Goal: Book appointment/travel/reservation

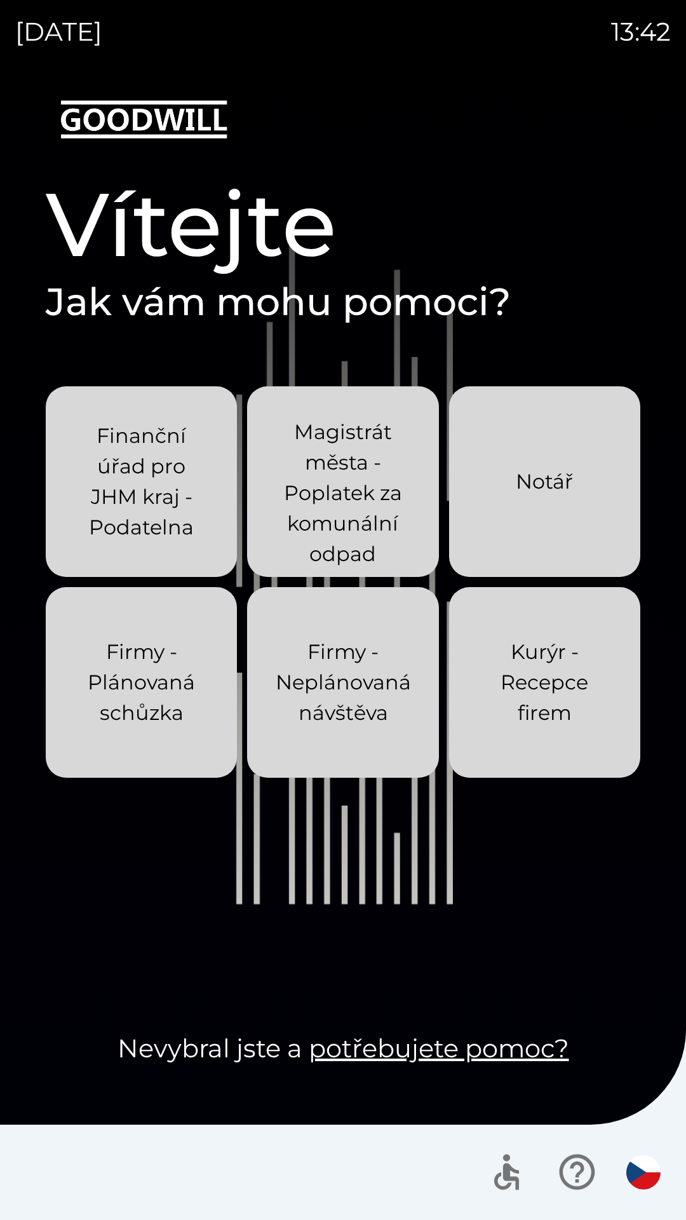
click at [0, 0] on div "[DATE] 13:42 Vítejte Jak vám mohu pomoci? Finanční úřad pro JHM kraj - Podateln…" at bounding box center [343, 610] width 686 height 1220
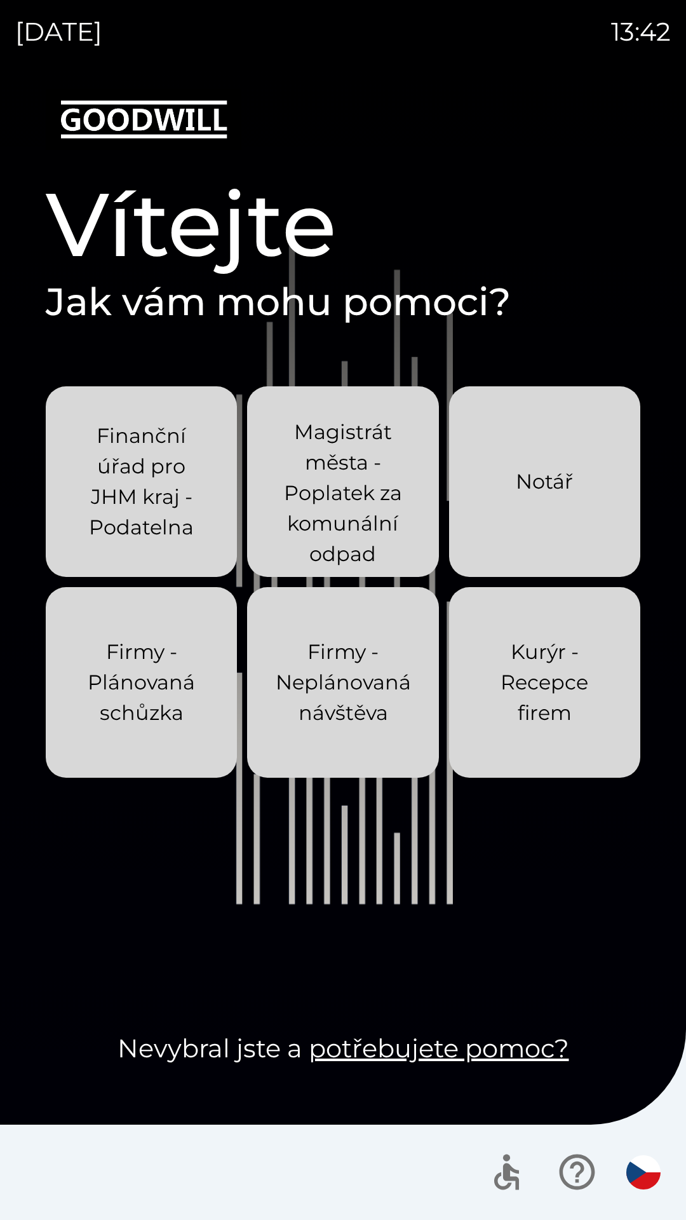
click at [0, 0] on div "[DATE] 13:42 Vítejte Jak vám mohu pomoci? Finanční úřad pro JHM kraj - Podateln…" at bounding box center [343, 610] width 686 height 1220
click at [0, 0] on div "[DATE] 13:43 Vítejte Jak vám mohu pomoci? Finanční úřad pro JHM kraj - Podateln…" at bounding box center [343, 610] width 686 height 1220
click at [0, 0] on div "[DATE] 13:44 Vítejte Jak vám mohu pomoci? Finanční úřad pro JHM kraj - Podateln…" at bounding box center [343, 610] width 686 height 1220
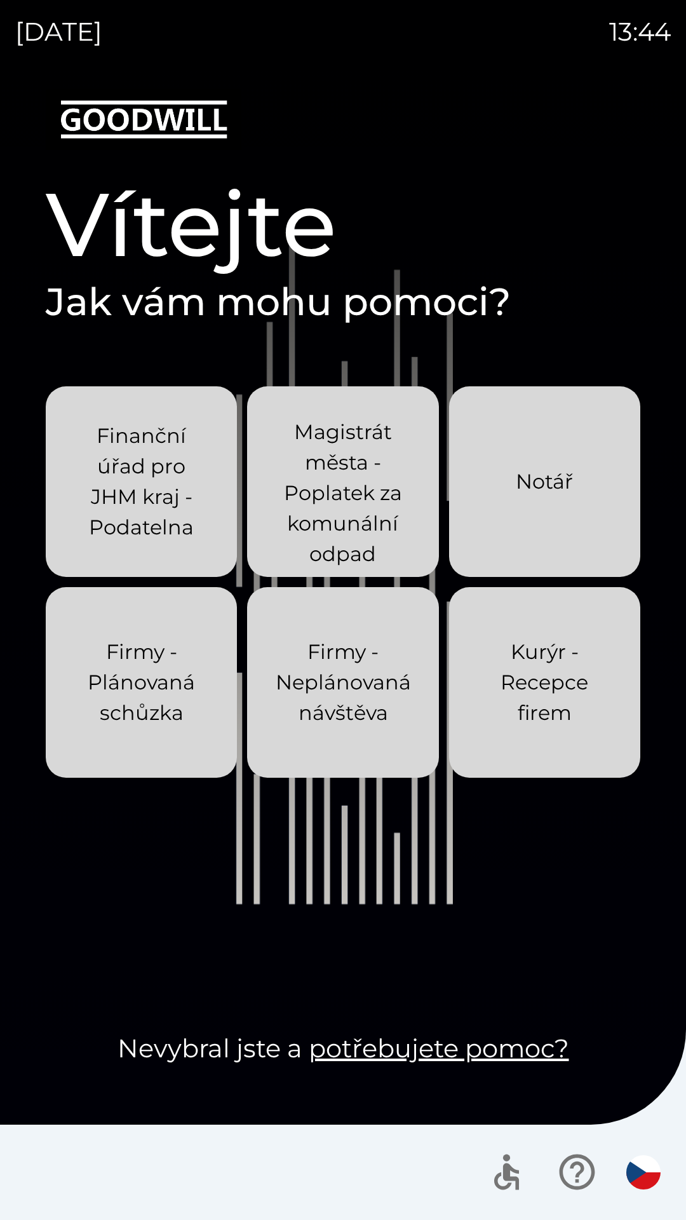
click at [0, 0] on div "[DATE] 13:44 Vítejte Jak vám mohu pomoci? Finanční úřad pro JHM kraj - Podateln…" at bounding box center [343, 610] width 686 height 1220
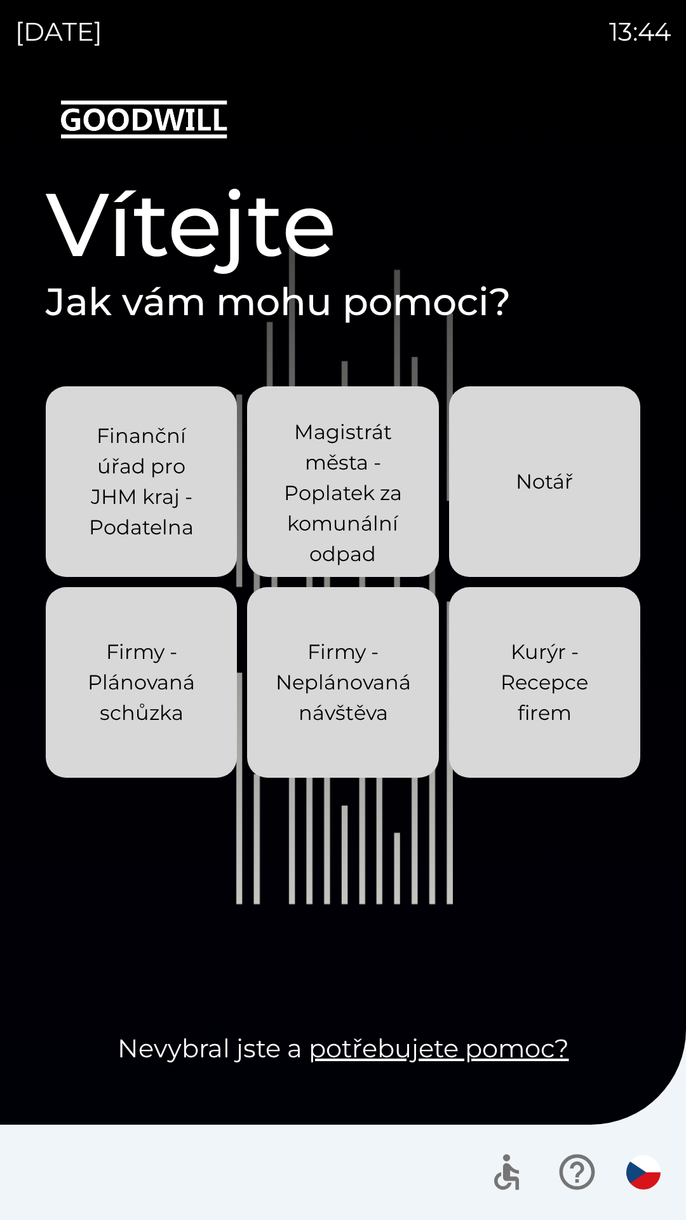
click at [0, 0] on div "[DATE] 13:44 Vítejte Jak vám mohu pomoci? Finanční úřad pro JHM kraj - Podateln…" at bounding box center [343, 610] width 686 height 1220
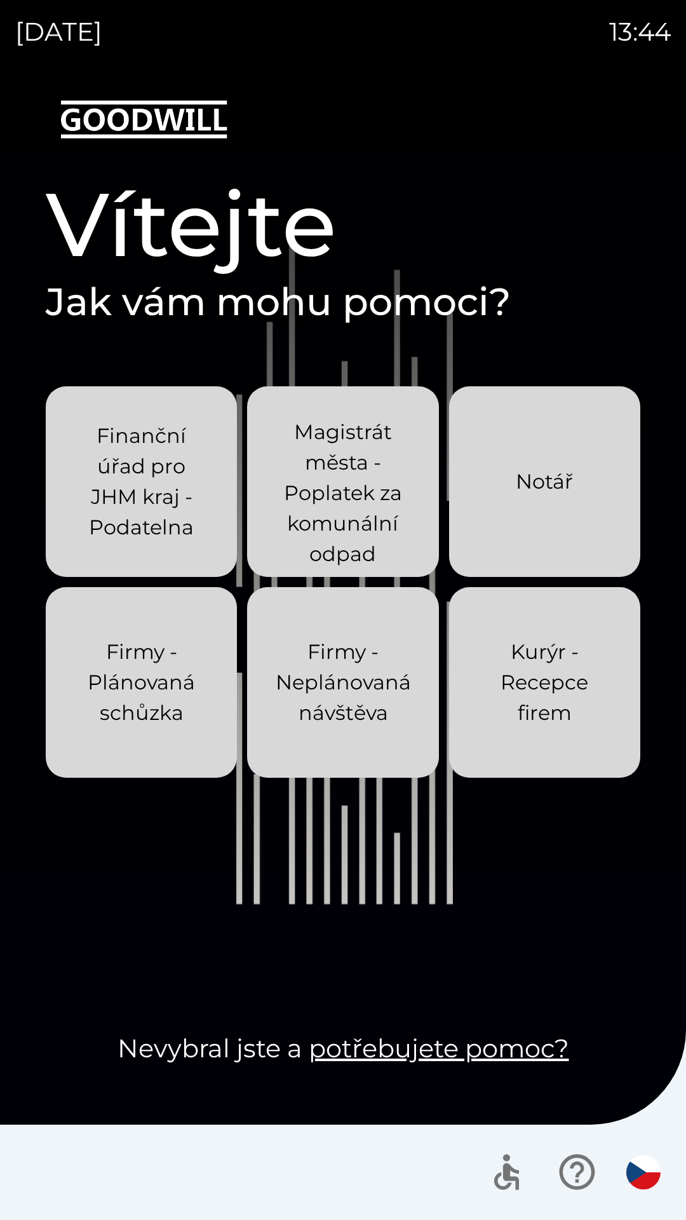
click at [0, 0] on div "[DATE] 13:44 Vítejte Jak vám mohu pomoci? Finanční úřad pro JHM kraj - Podateln…" at bounding box center [343, 610] width 686 height 1220
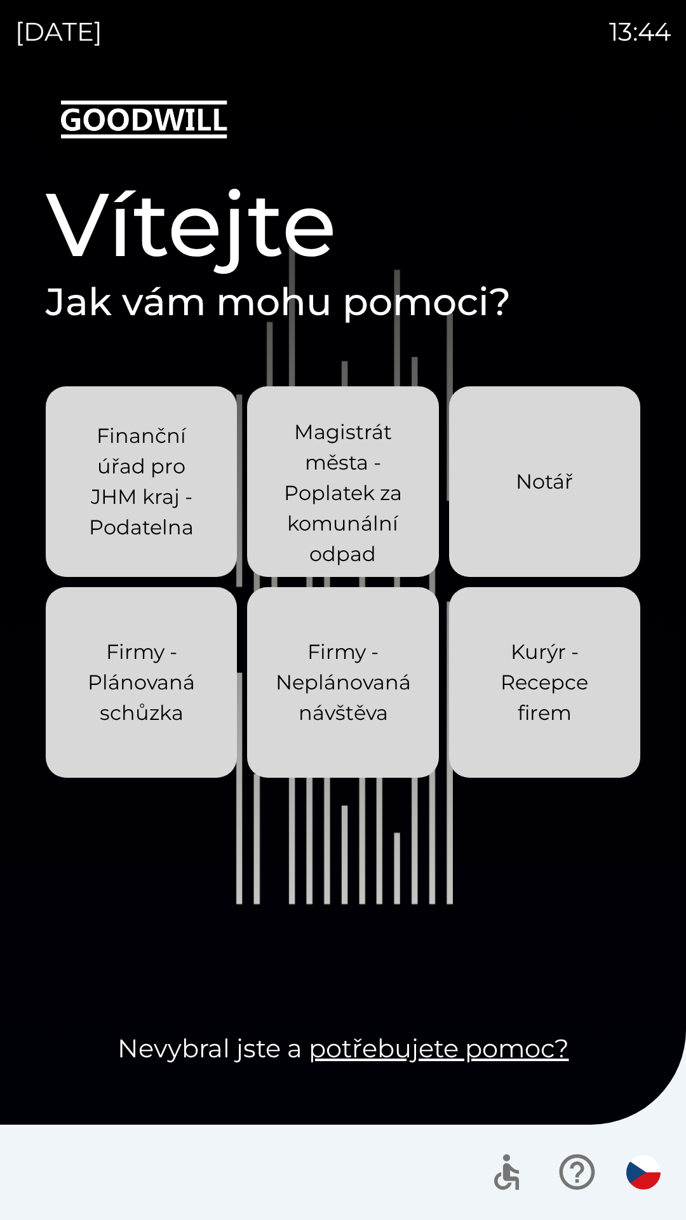
click at [0, 0] on div "[DATE] 13:44 Vítejte Jak vám mohu pomoci? Finanční úřad pro JHM kraj - Podateln…" at bounding box center [343, 610] width 686 height 1220
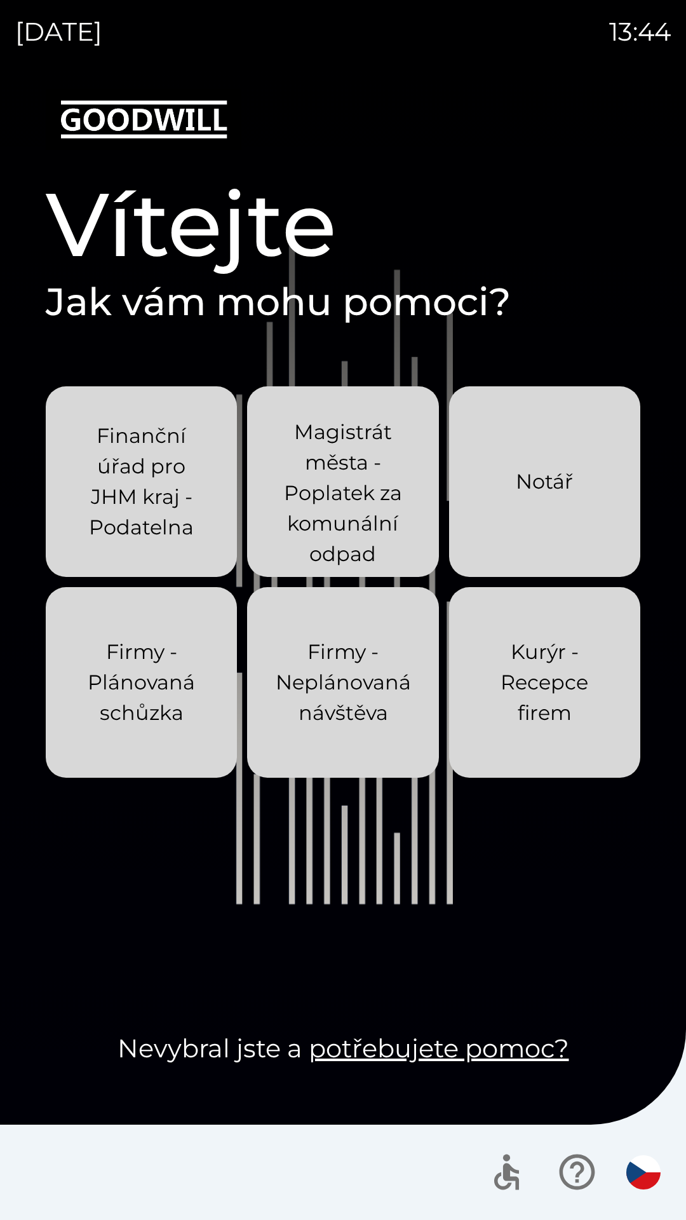
click at [0, 0] on div "[DATE] 13:44 Vítejte Jak vám mohu pomoci? Finanční úřad pro JHM kraj - Podateln…" at bounding box center [343, 610] width 686 height 1220
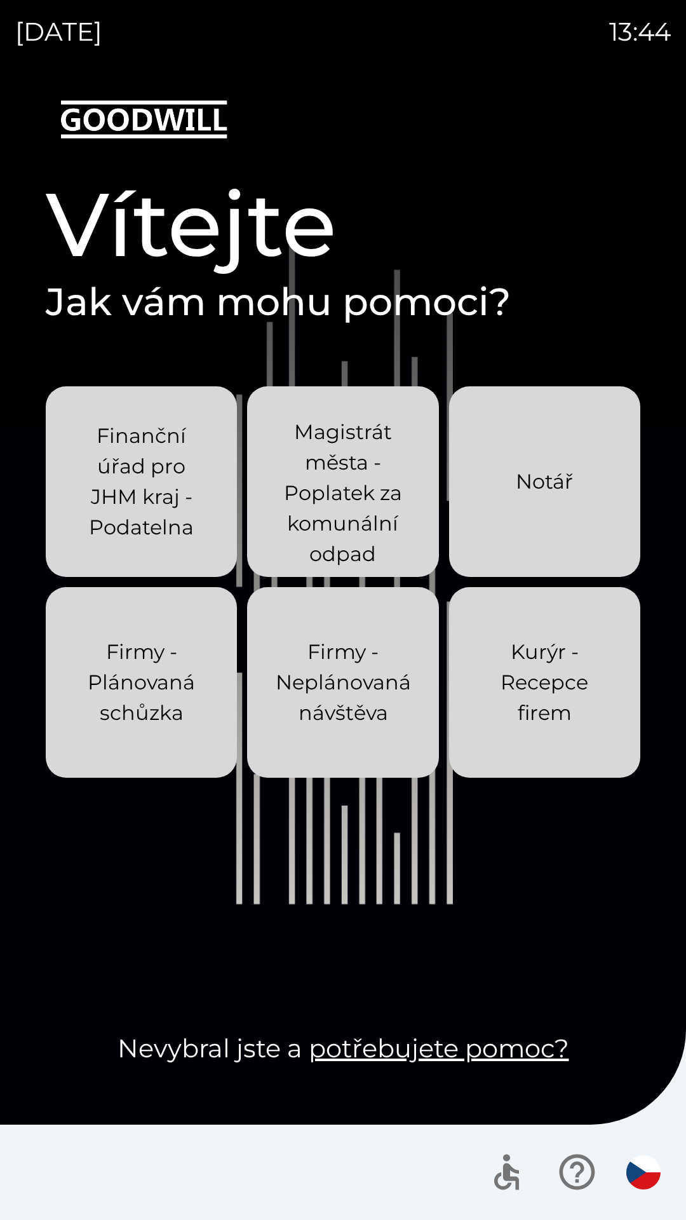
click at [0, 0] on div "[DATE] 13:44 Vítejte Jak vám mohu pomoci? Finanční úřad pro JHM kraj - Podateln…" at bounding box center [343, 610] width 686 height 1220
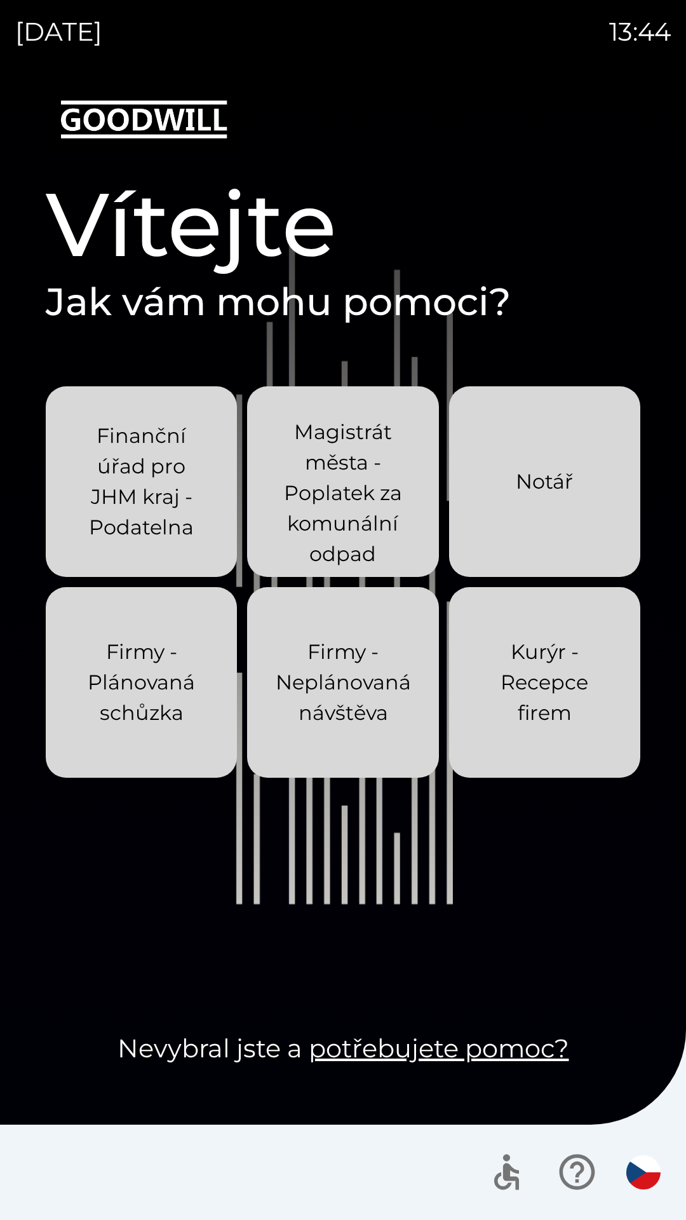
click at [0, 0] on div "[DATE] 13:44 Vítejte Jak vám mohu pomoci? Finanční úřad pro JHM kraj - Podateln…" at bounding box center [343, 610] width 686 height 1220
click at [0, 0] on div "[DATE] 13:45 Vítejte Jak vám mohu pomoci? Finanční úřad pro JHM kraj - Podateln…" at bounding box center [343, 610] width 686 height 1220
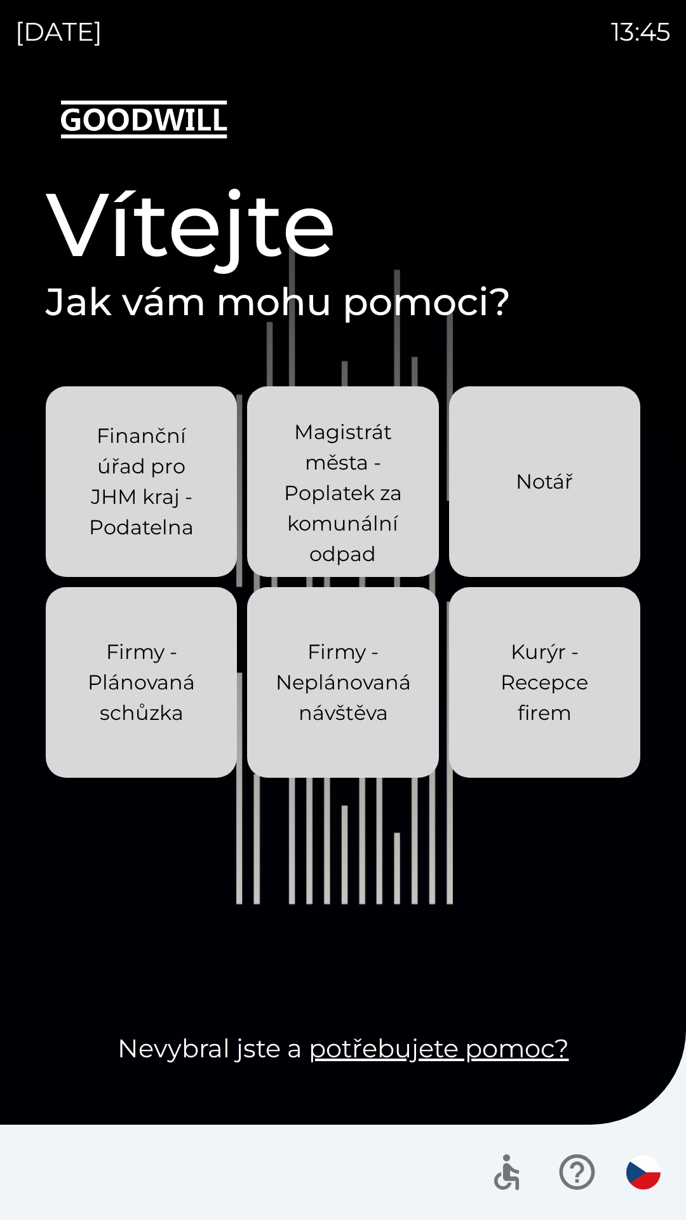
click at [0, 0] on div "[DATE] 13:45 Vítejte Jak vám mohu pomoci? Finanční úřad pro JHM kraj - Podateln…" at bounding box center [343, 610] width 686 height 1220
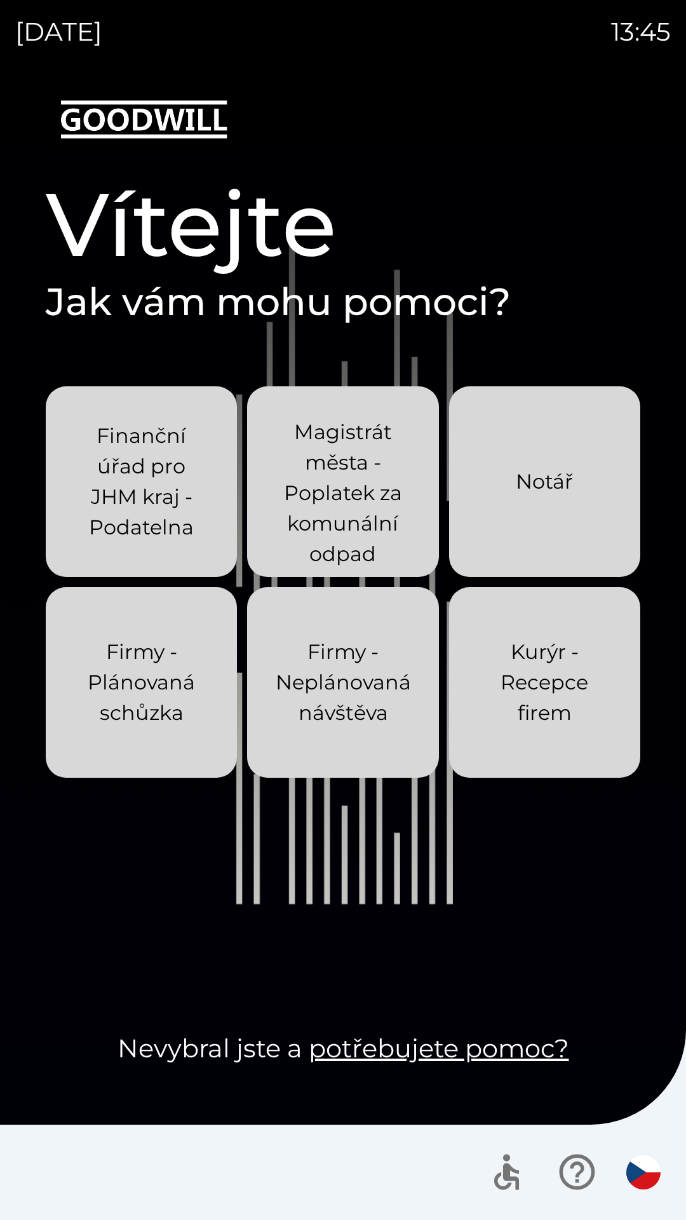
click at [0, 0] on div "[DATE] 13:45 Vítejte Jak vám mohu pomoci? Finanční úřad pro JHM kraj - Podateln…" at bounding box center [343, 610] width 686 height 1220
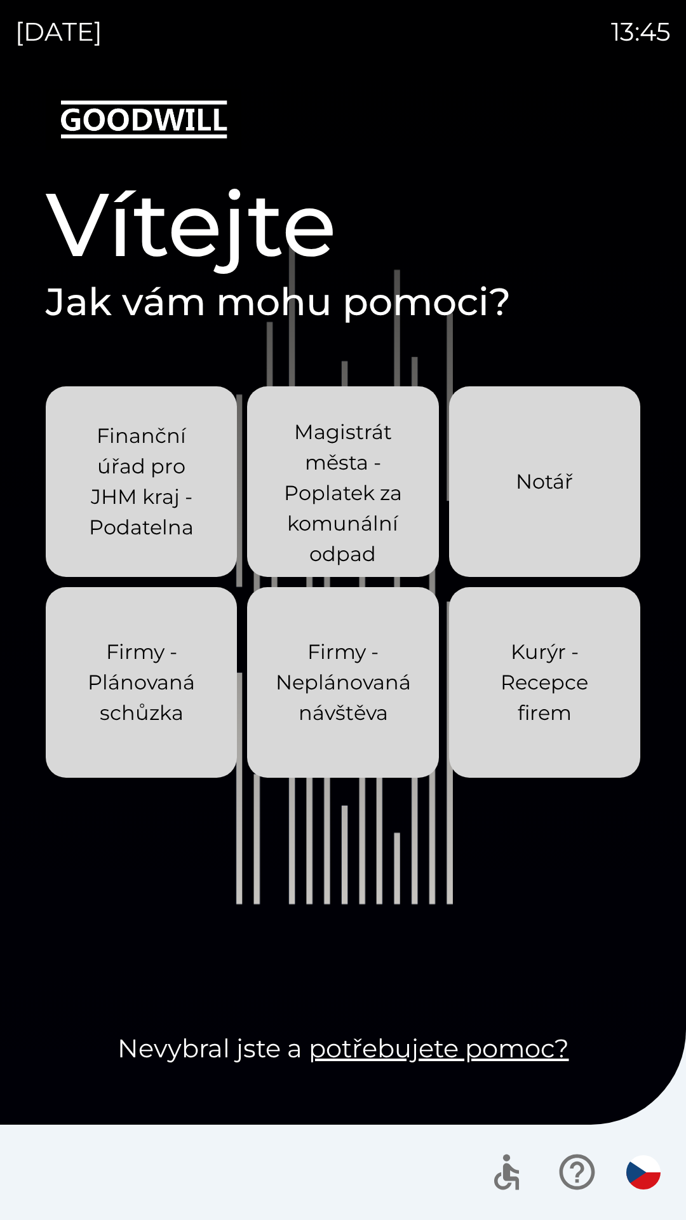
click at [0, 0] on div "[DATE] 13:45 Vítejte Jak vám mohu pomoci? Finanční úřad pro JHM kraj - Podateln…" at bounding box center [343, 610] width 686 height 1220
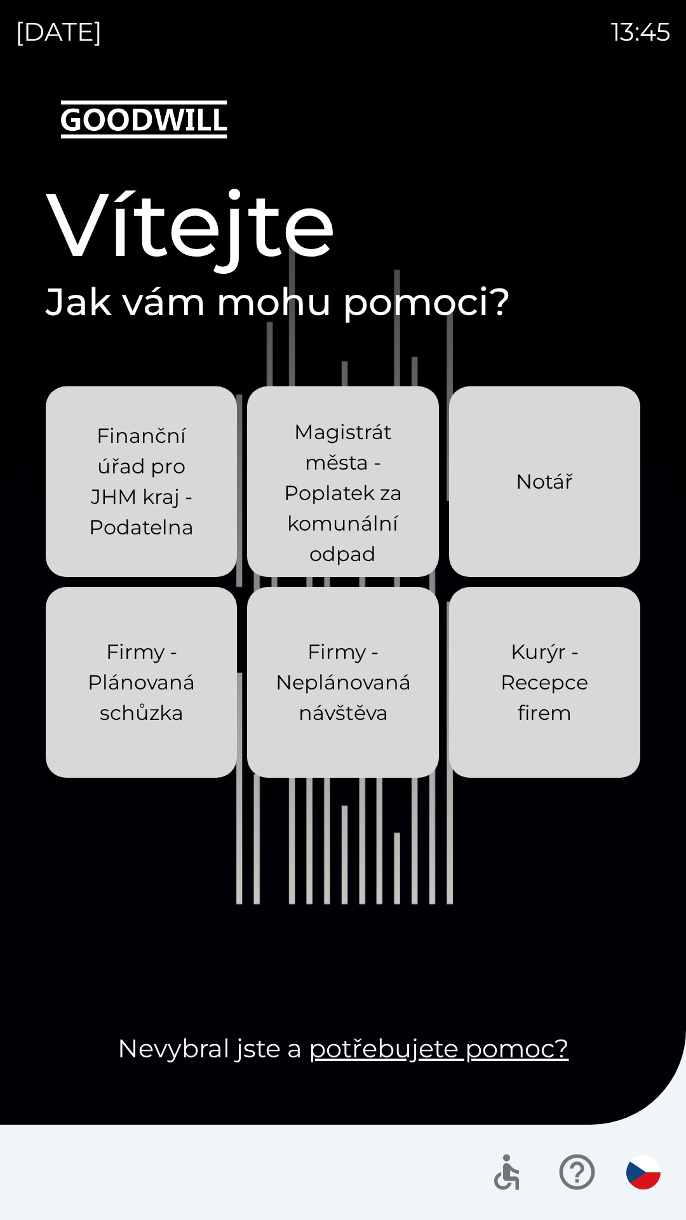
click at [0, 0] on div "[DATE] 13:45 Vítejte Jak vám mohu pomoci? Finanční úřad pro JHM kraj - Podateln…" at bounding box center [343, 610] width 686 height 1220
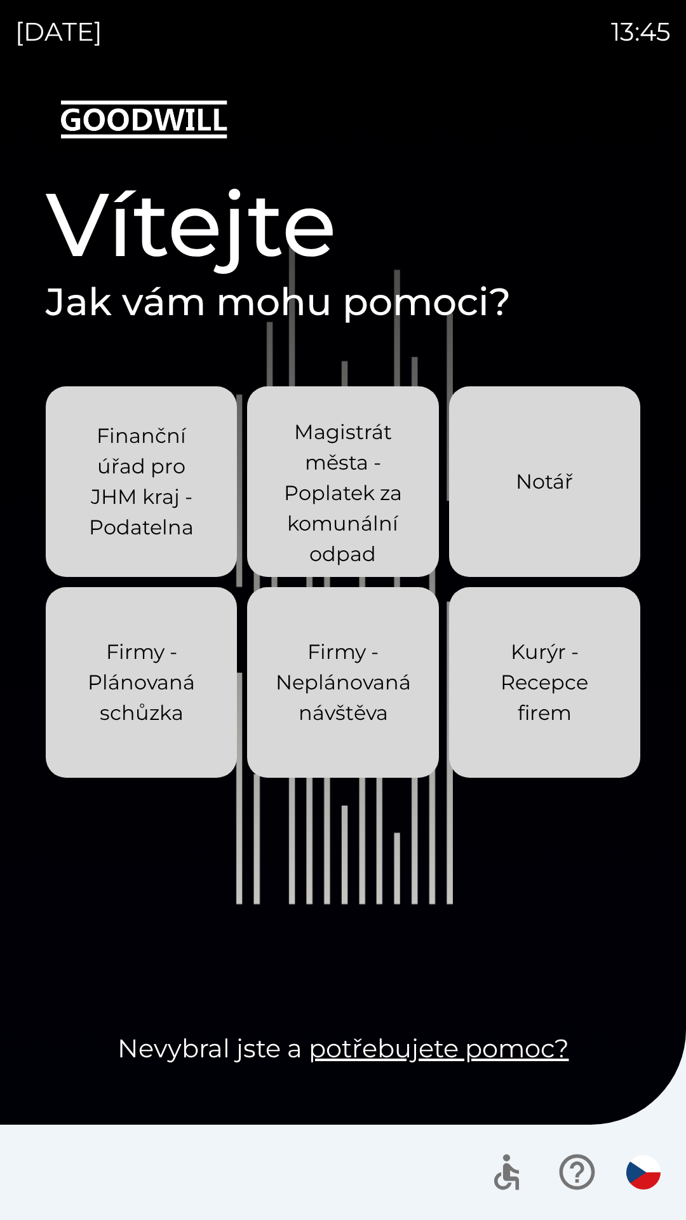
click at [0, 0] on div "[DATE] 13:45 Vítejte Jak vám mohu pomoci? Finanční úřad pro JHM kraj - Podateln…" at bounding box center [343, 610] width 686 height 1220
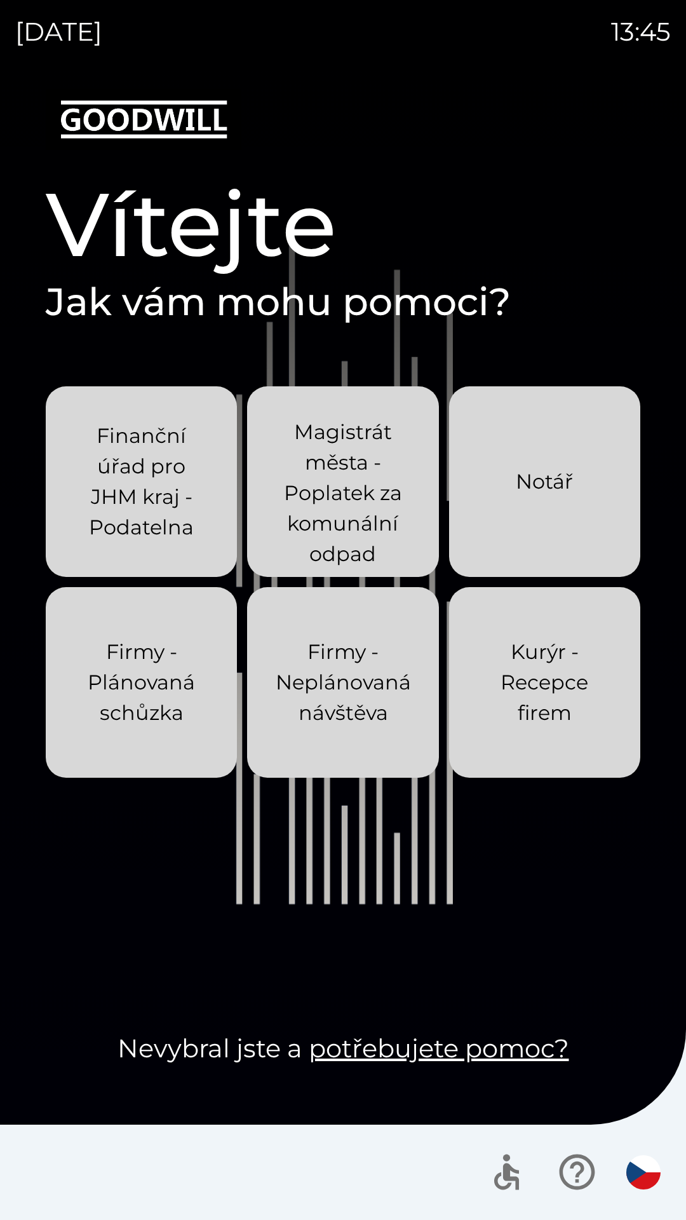
click at [0, 0] on div "[DATE] 13:45 Vítejte Jak vám mohu pomoci? Finanční úřad pro JHM kraj - Podateln…" at bounding box center [343, 610] width 686 height 1220
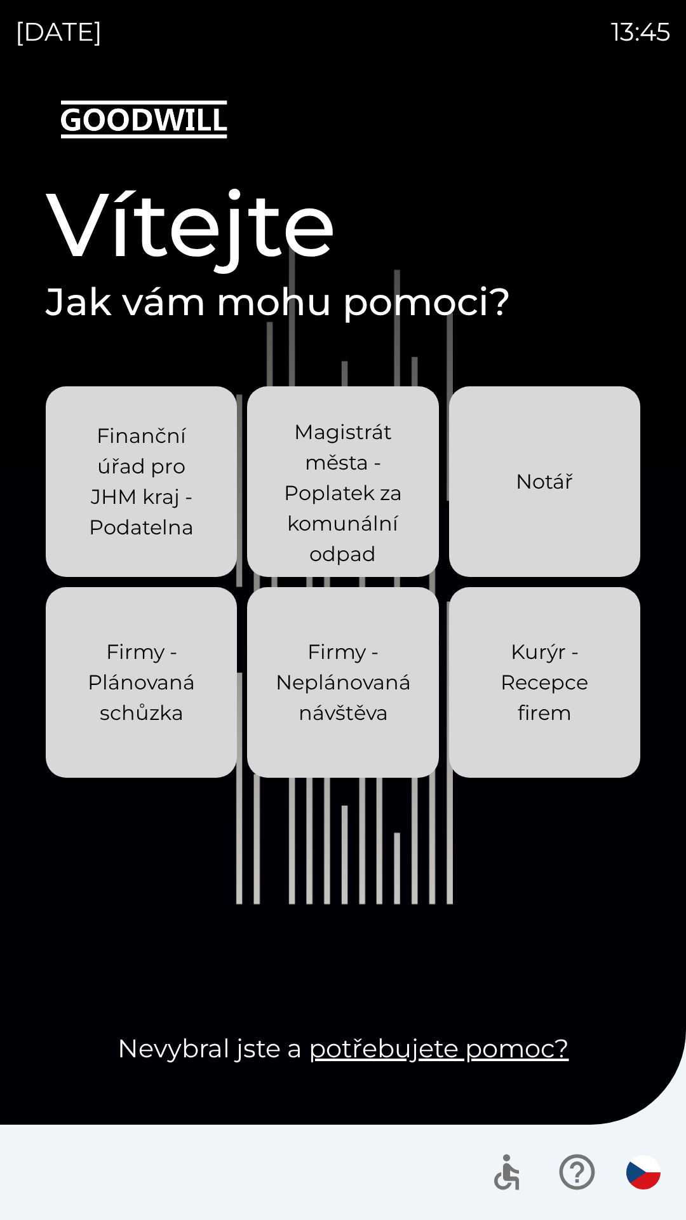
click at [0, 0] on div "[DATE] 13:45 Vítejte Jak vám mohu pomoci? Finanční úřad pro JHM kraj - Podateln…" at bounding box center [343, 610] width 686 height 1220
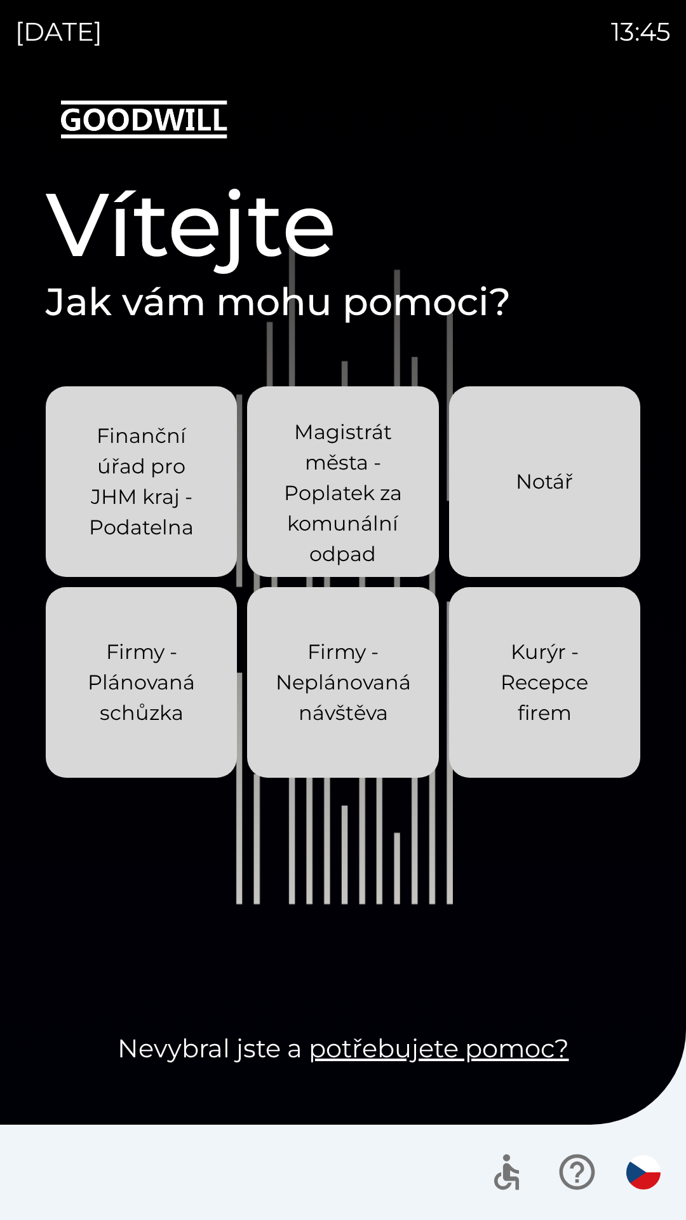
click at [0, 0] on div "[DATE] 13:45 Vítejte Jak vám mohu pomoci? Finanční úřad pro JHM kraj - Podateln…" at bounding box center [343, 610] width 686 height 1220
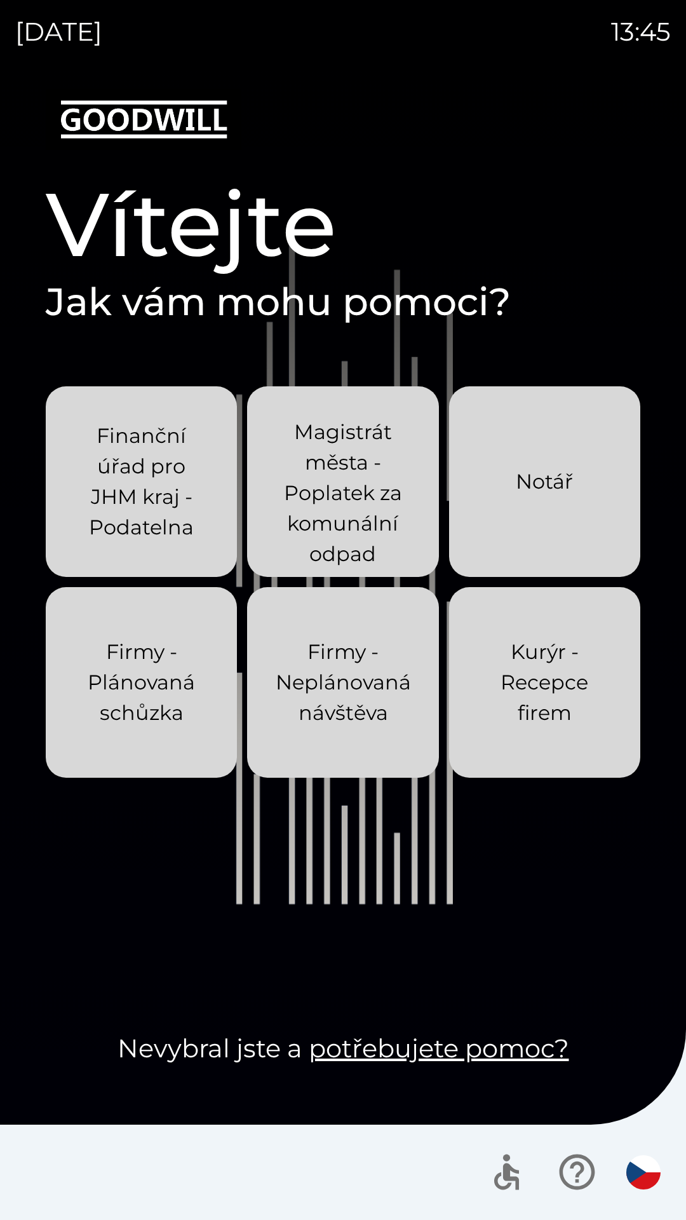
click at [0, 0] on div "[DATE] 13:45 Vítejte Jak vám mohu pomoci? Finanční úřad pro JHM kraj - Podateln…" at bounding box center [343, 610] width 686 height 1220
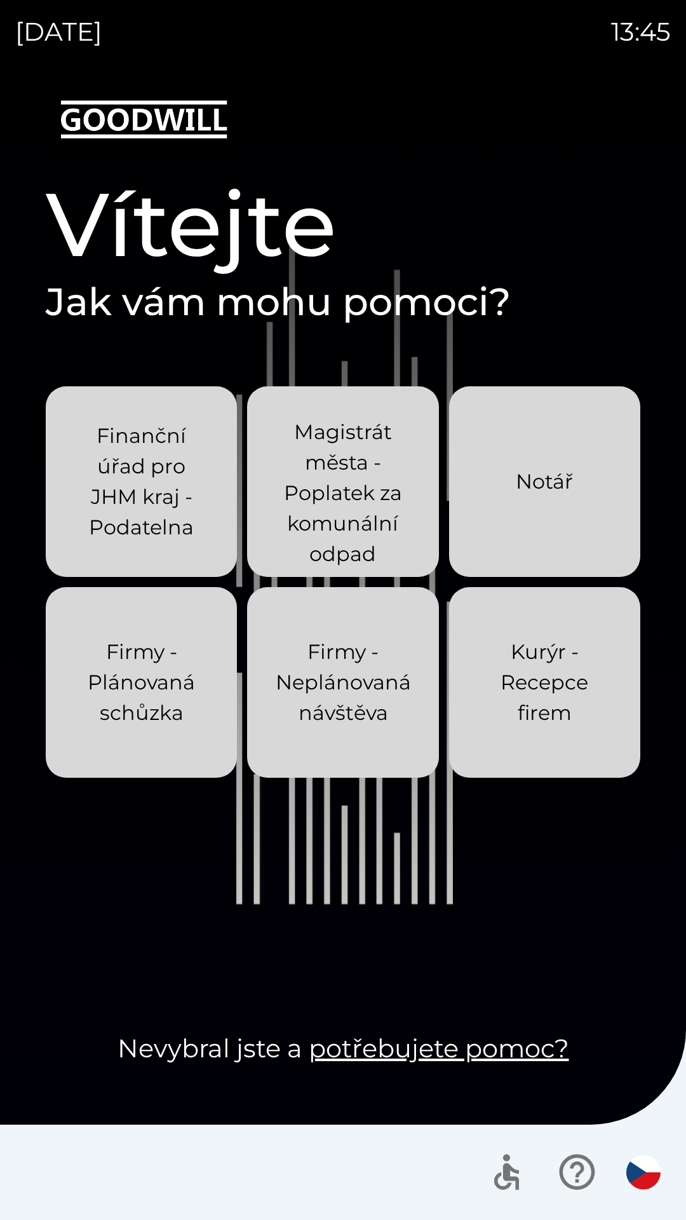
click at [0, 0] on div "[DATE] 13:45 Vítejte Jak vám mohu pomoci? Finanční úřad pro JHM kraj - Podateln…" at bounding box center [343, 610] width 686 height 1220
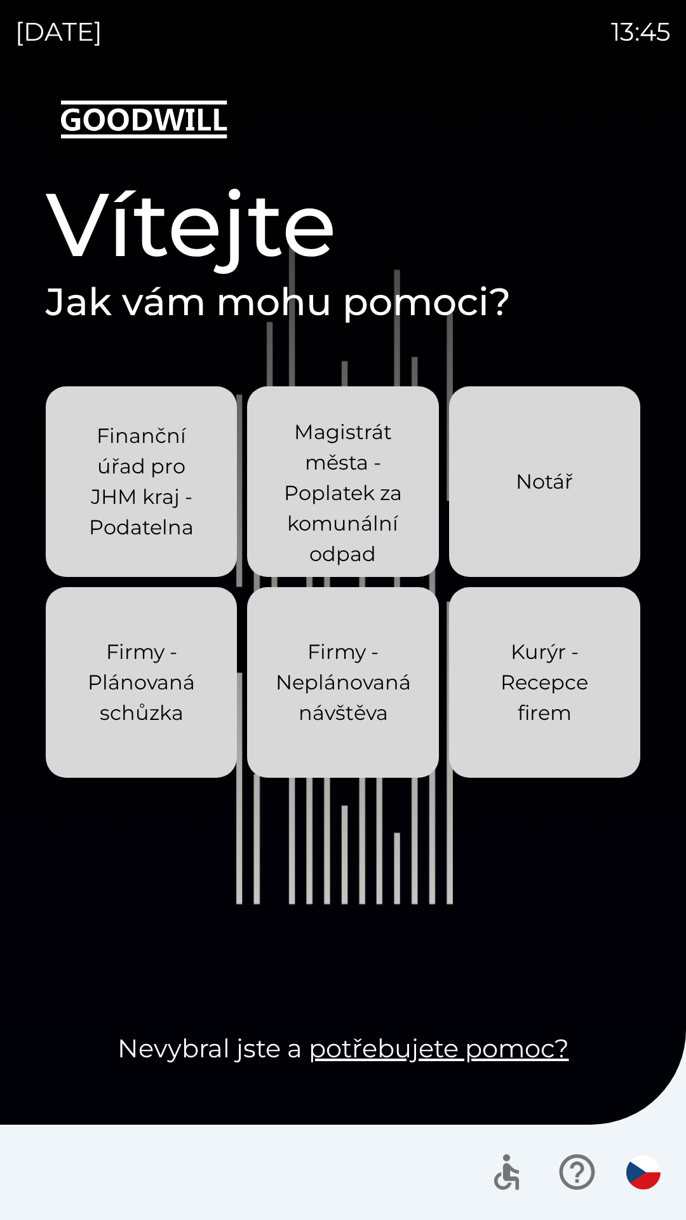
click at [0, 0] on div "[DATE] 13:45 Vítejte Jak vám mohu pomoci? Finanční úřad pro JHM kraj - Podateln…" at bounding box center [343, 610] width 686 height 1220
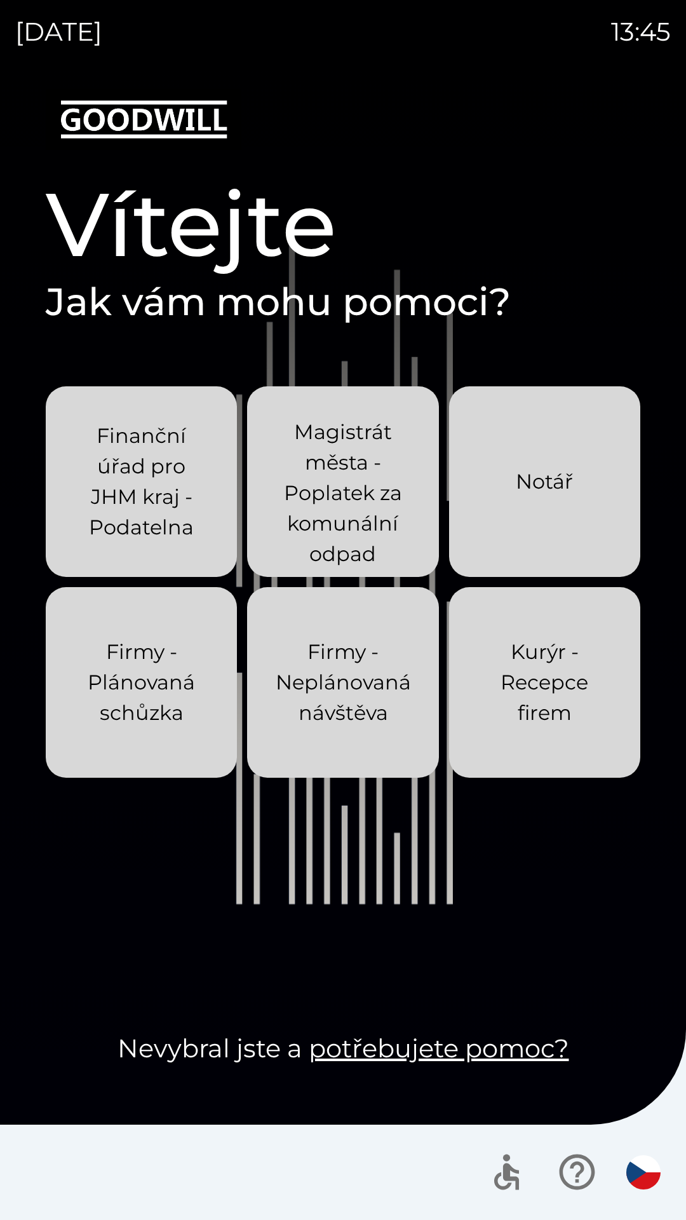
click at [0, 0] on div "[DATE] 13:45 Vítejte Jak vám mohu pomoci? Finanční úřad pro JHM kraj - Podateln…" at bounding box center [343, 610] width 686 height 1220
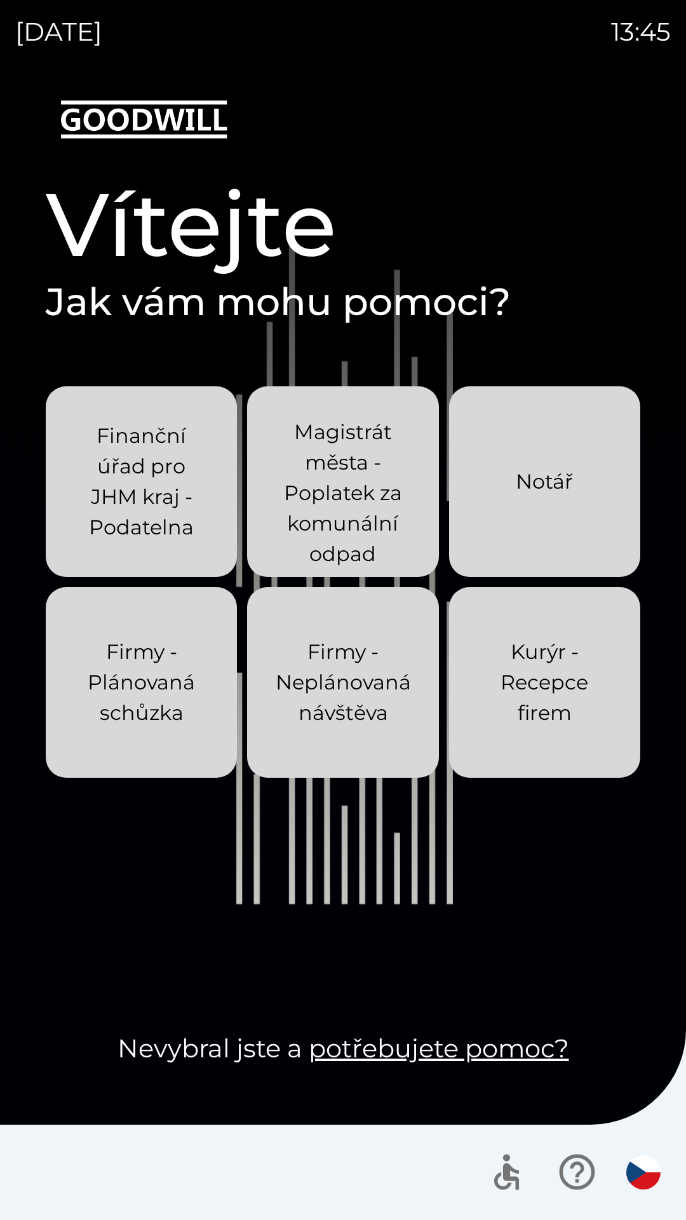
click at [0, 0] on div "[DATE] 13:45 Vítejte Jak vám mohu pomoci? Finanční úřad pro JHM kraj - Podateln…" at bounding box center [343, 610] width 686 height 1220
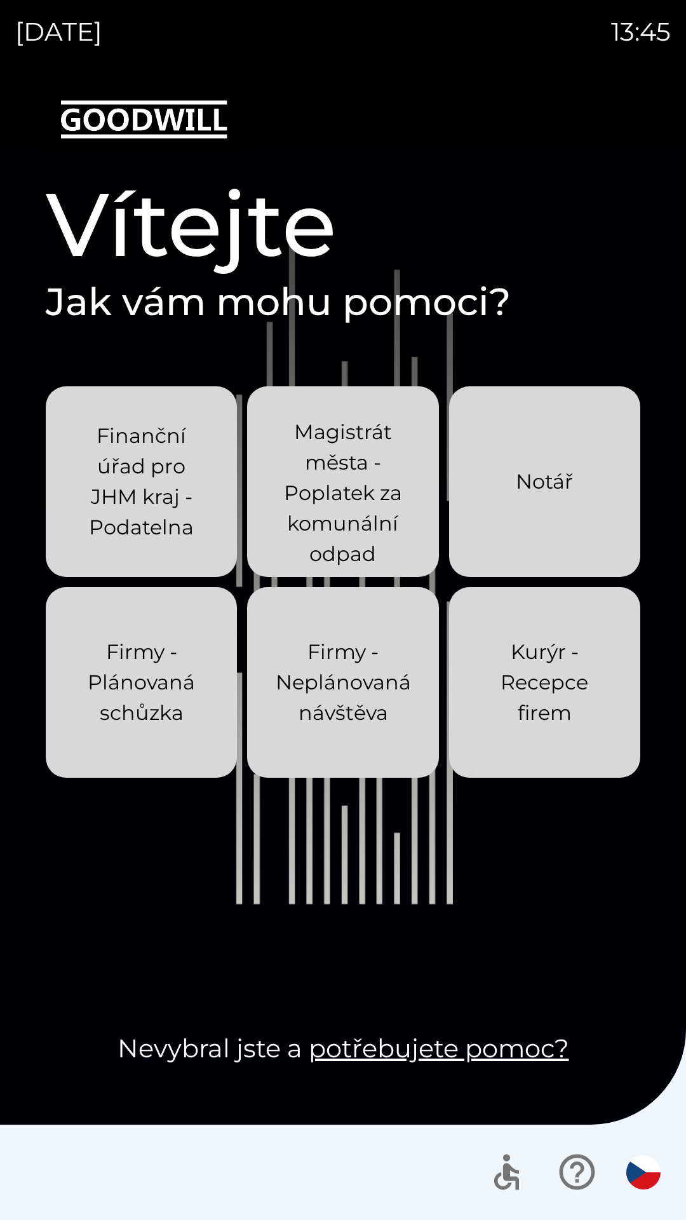
click at [0, 0] on div "[DATE] 13:45 Vítejte Jak vám mohu pomoci? Finanční úřad pro JHM kraj - Podateln…" at bounding box center [343, 610] width 686 height 1220
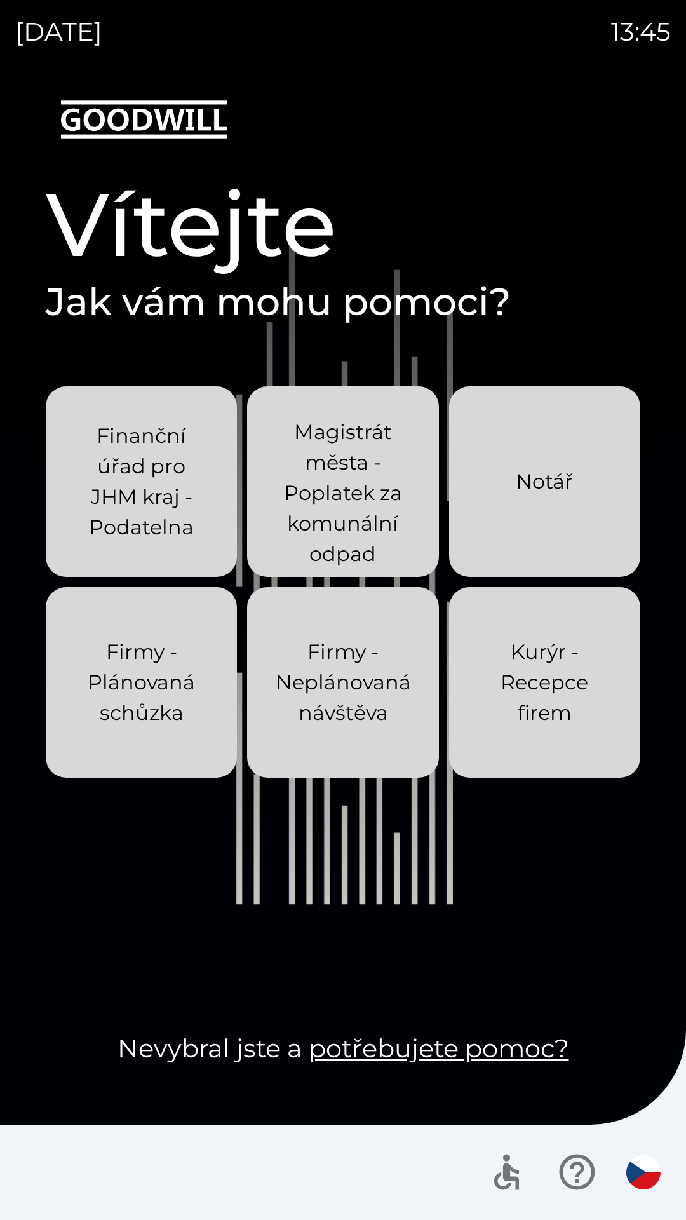
click at [0, 0] on div "[DATE] 13:45 Vítejte Jak vám mohu pomoci? Finanční úřad pro JHM kraj - Podateln…" at bounding box center [343, 610] width 686 height 1220
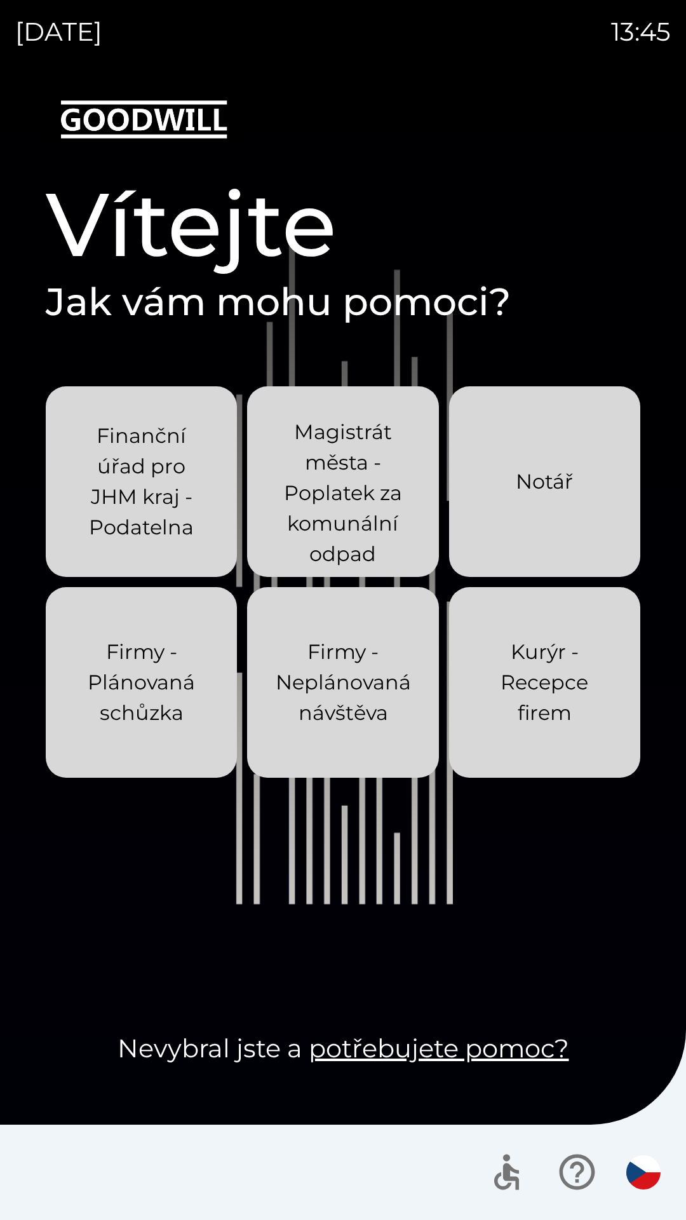
click at [0, 0] on div "[DATE] 13:45 Vítejte Jak vám mohu pomoci? Finanční úřad pro JHM kraj - Podateln…" at bounding box center [343, 610] width 686 height 1220
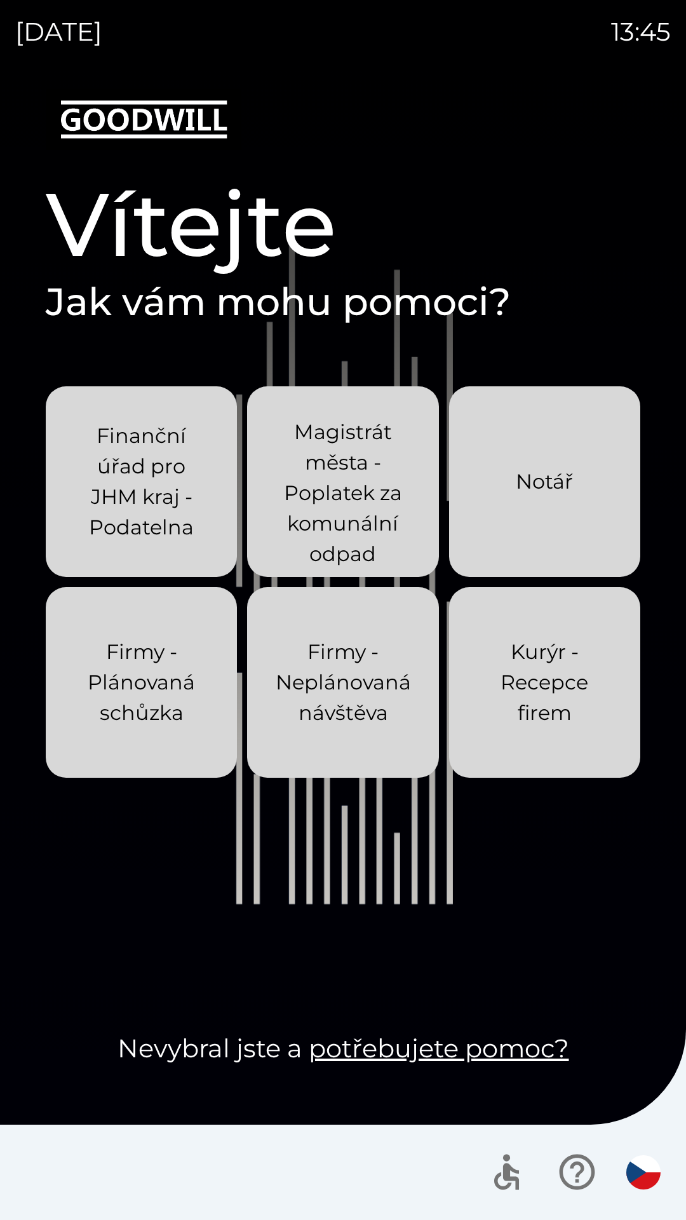
click at [0, 0] on div "[DATE] 13:45 Vítejte Jak vám mohu pomoci? Finanční úřad pro JHM kraj - Podateln…" at bounding box center [343, 610] width 686 height 1220
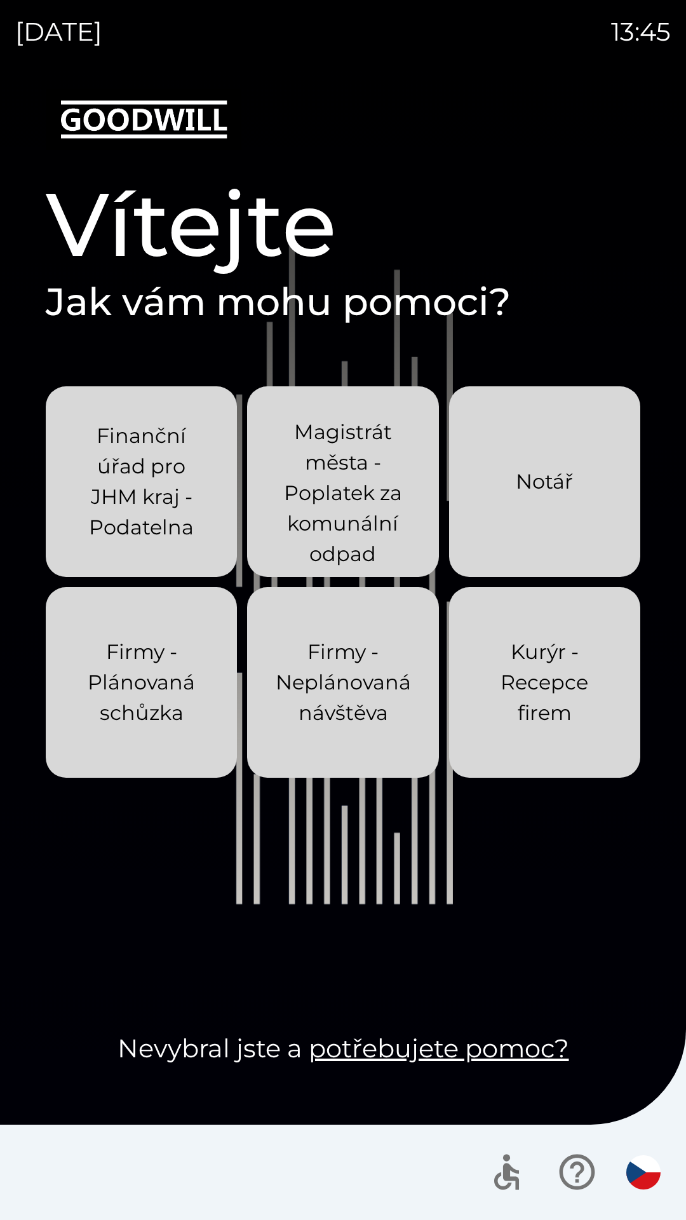
click at [0, 0] on div "[DATE] 13:45 Vítejte Jak vám mohu pomoci? Finanční úřad pro JHM kraj - Podateln…" at bounding box center [343, 610] width 686 height 1220
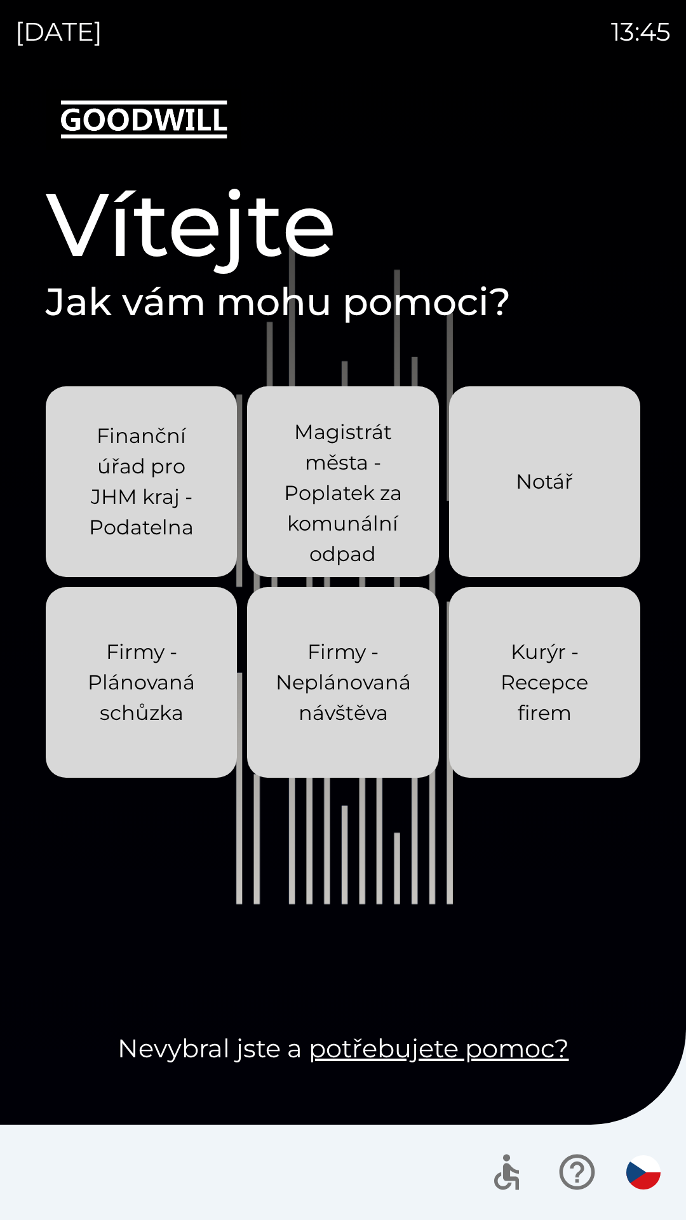
click at [0, 0] on div "[DATE] 13:45 Vítejte Jak vám mohu pomoci? Finanční úřad pro JHM kraj - Podateln…" at bounding box center [343, 610] width 686 height 1220
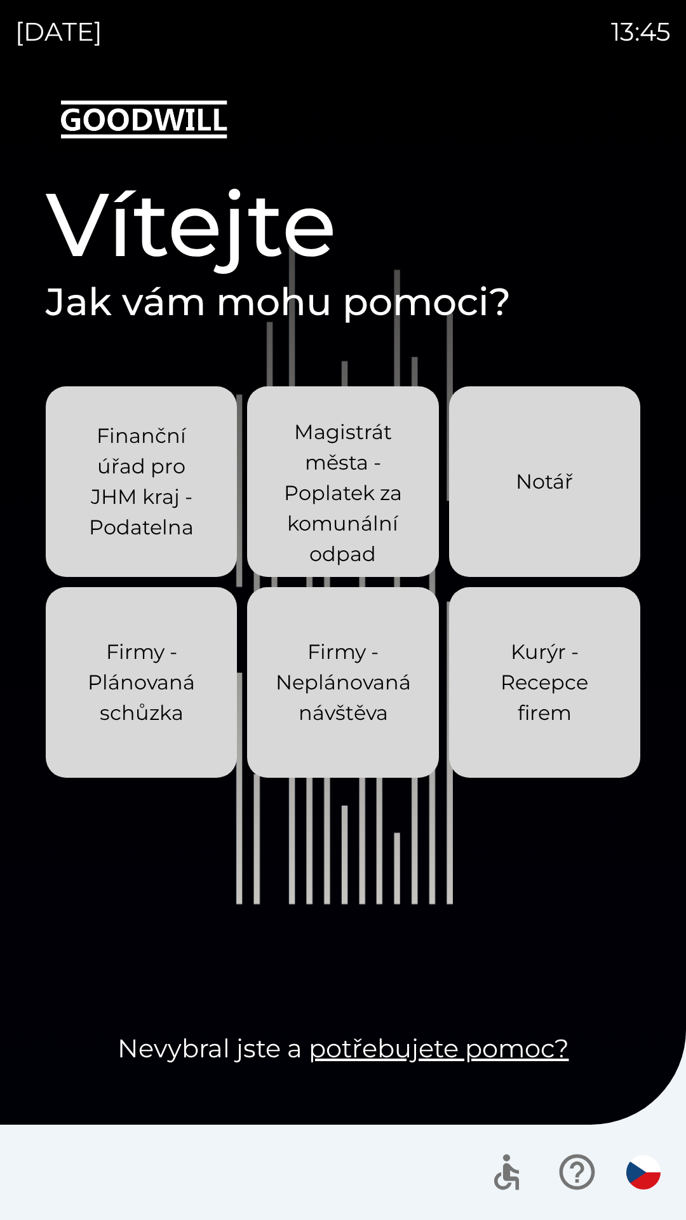
click at [0, 0] on div "[DATE] 13:45 Vítejte Jak vám mohu pomoci? Finanční úřad pro JHM kraj - Podateln…" at bounding box center [343, 610] width 686 height 1220
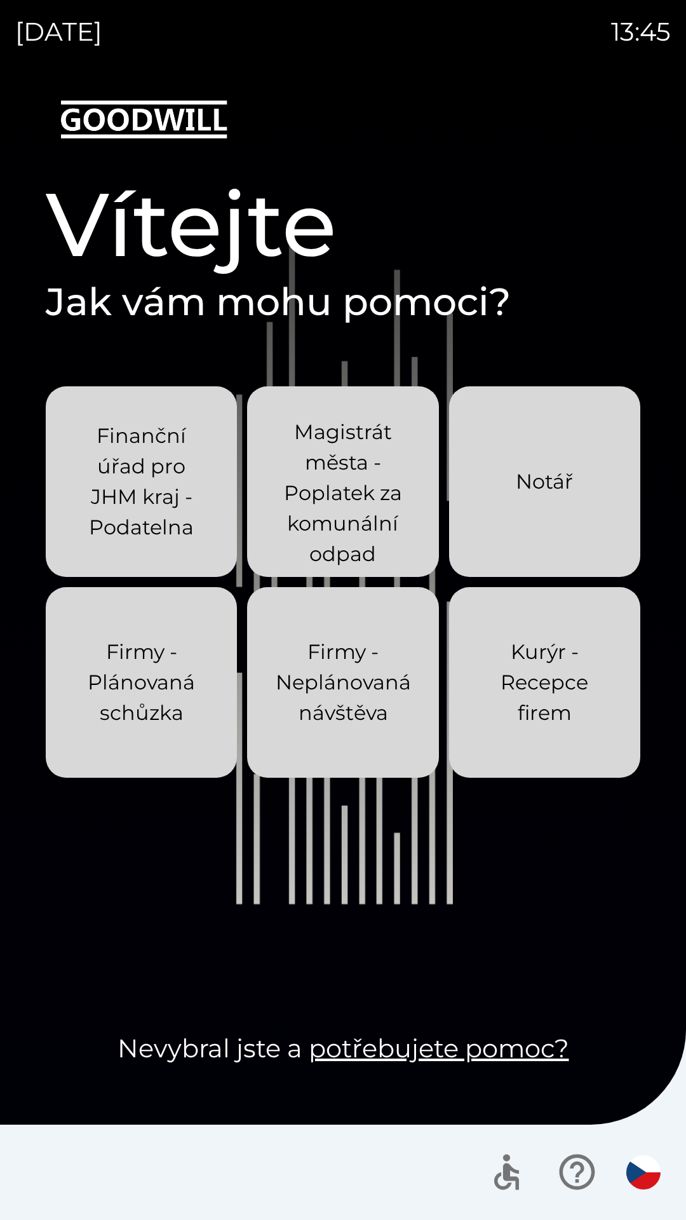
click at [0, 0] on div "[DATE] 13:45 Vítejte Jak vám mohu pomoci? Finanční úřad pro JHM kraj - Podateln…" at bounding box center [343, 610] width 686 height 1220
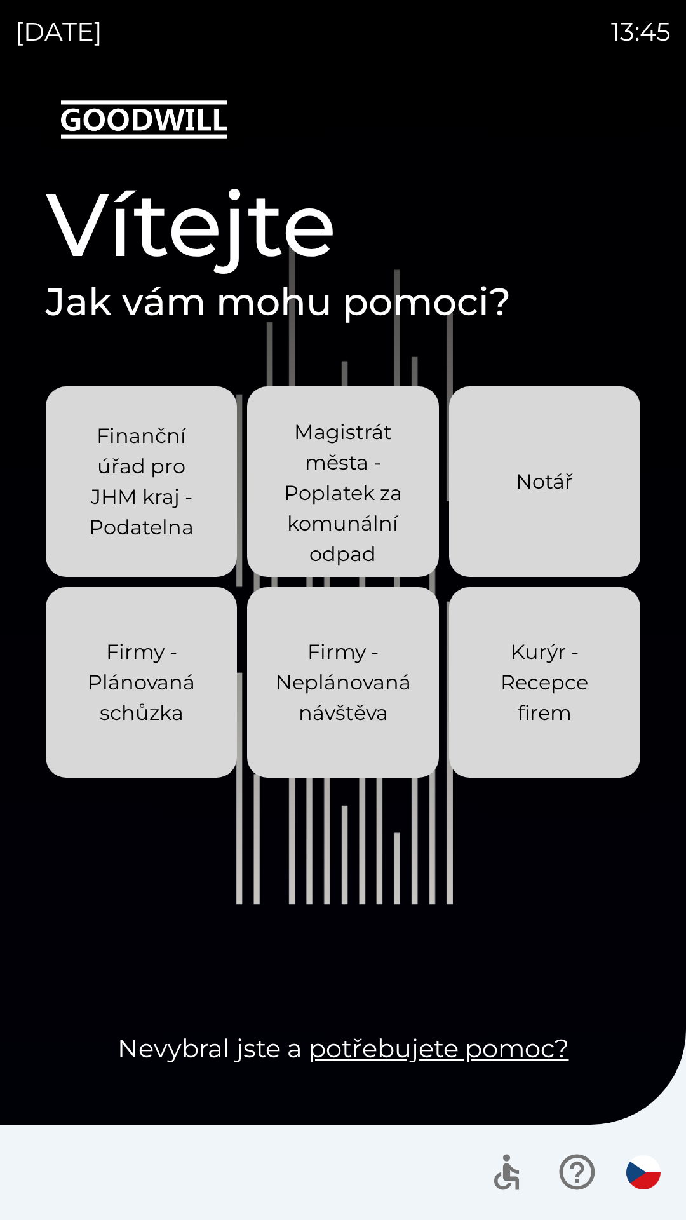
click at [0, 0] on div "[DATE] 13:45 Vítejte Jak vám mohu pomoci? Finanční úřad pro JHM kraj - Podateln…" at bounding box center [343, 610] width 686 height 1220
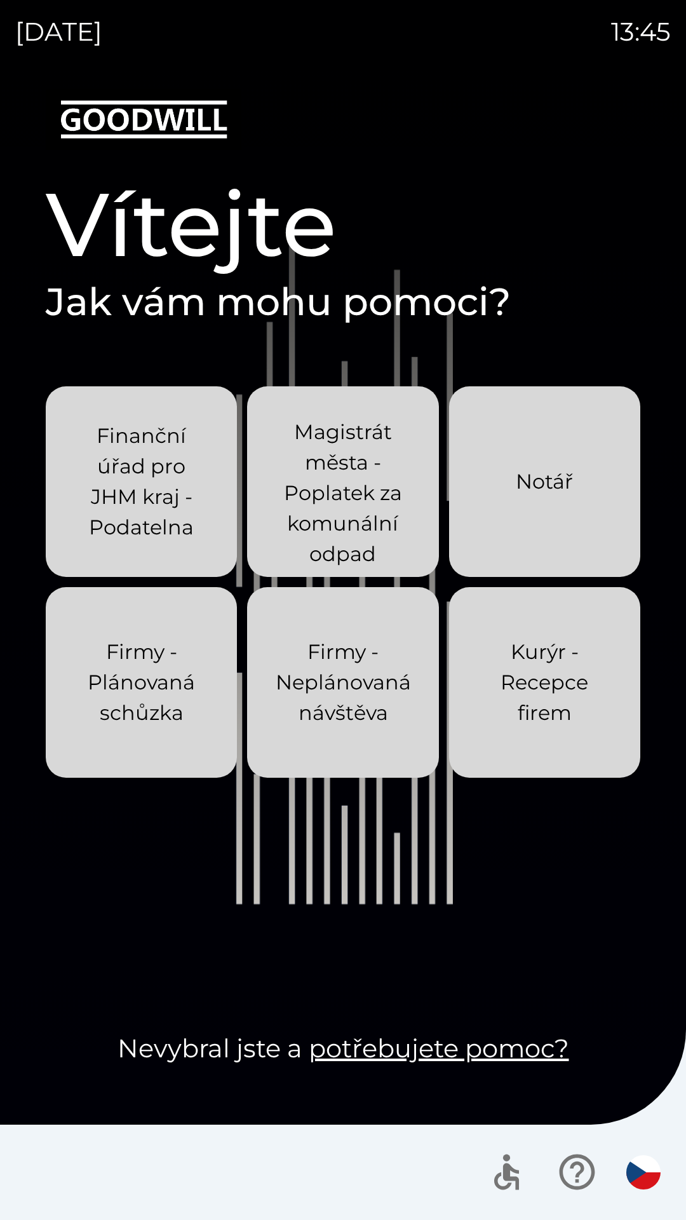
click at [0, 0] on div "[DATE] 13:45 Vítejte Jak vám mohu pomoci? Finanční úřad pro JHM kraj - Podateln…" at bounding box center [343, 610] width 686 height 1220
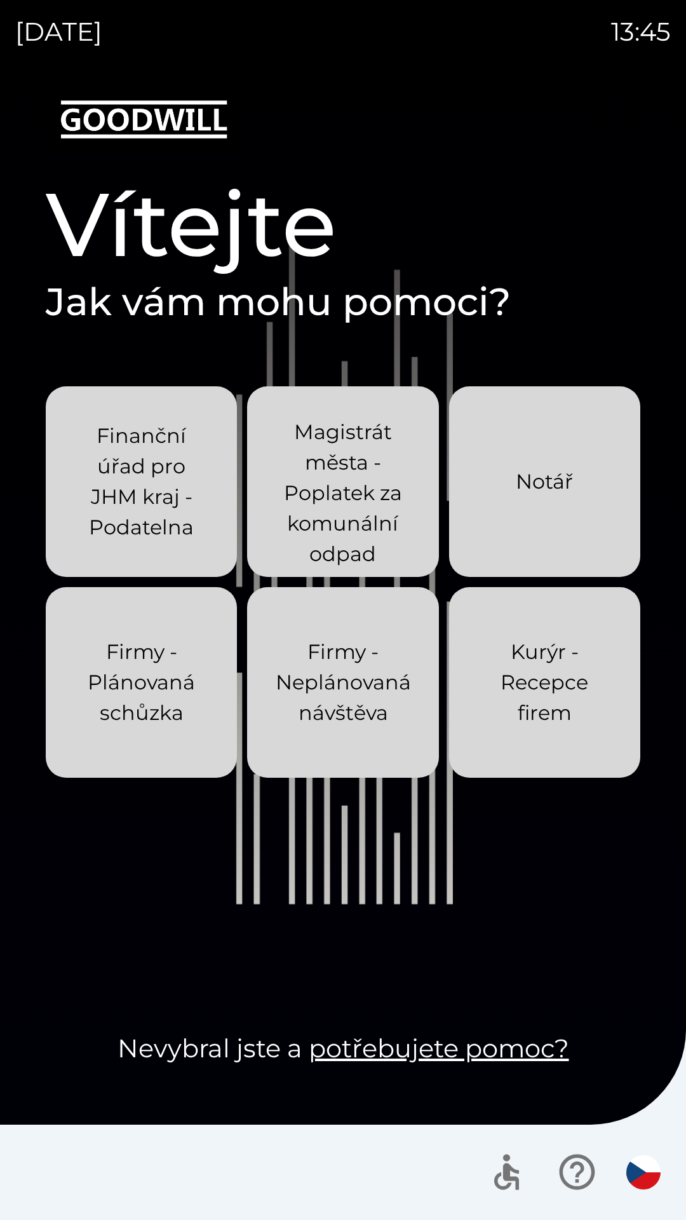
click at [0, 0] on div "[DATE] 13:45 Vítejte Jak vám mohu pomoci? Finanční úřad pro JHM kraj - Podateln…" at bounding box center [343, 610] width 686 height 1220
click at [0, 0] on div "[DATE] 13:46 Vítejte Jak vám mohu pomoci? Finanční úřad pro JHM kraj - Podateln…" at bounding box center [343, 610] width 686 height 1220
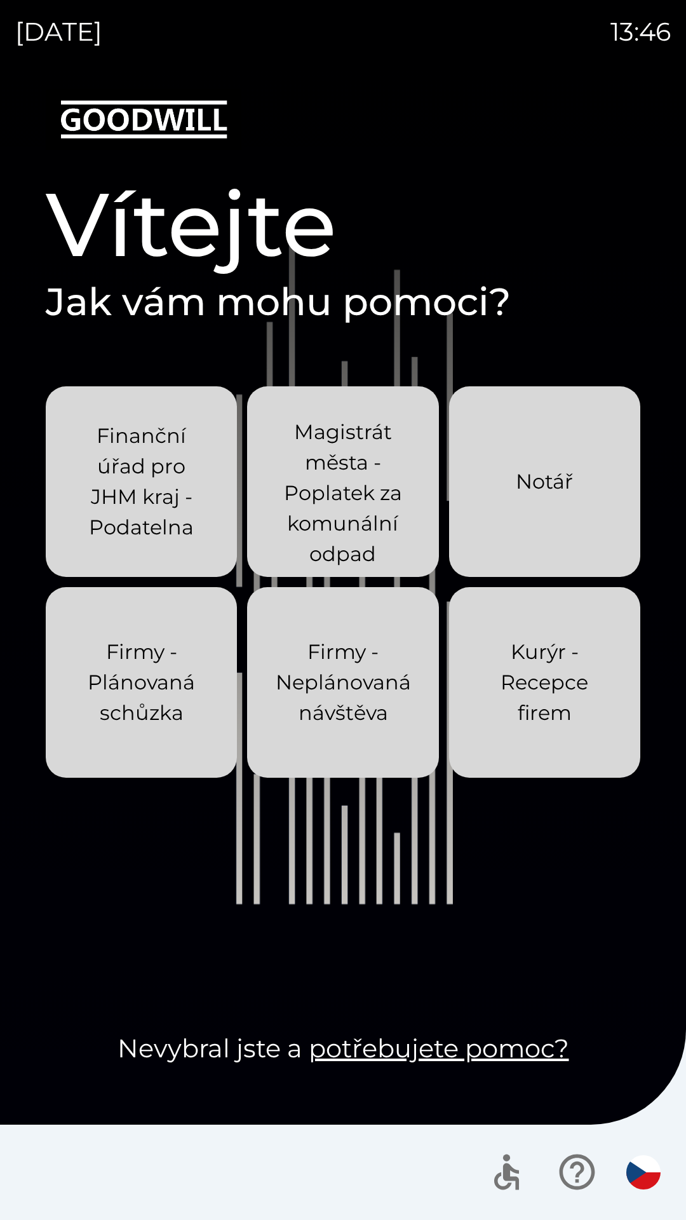
click at [0, 0] on div "[DATE] 13:46 Vítejte Jak vám mohu pomoci? Finanční úřad pro JHM kraj - Podateln…" at bounding box center [343, 610] width 686 height 1220
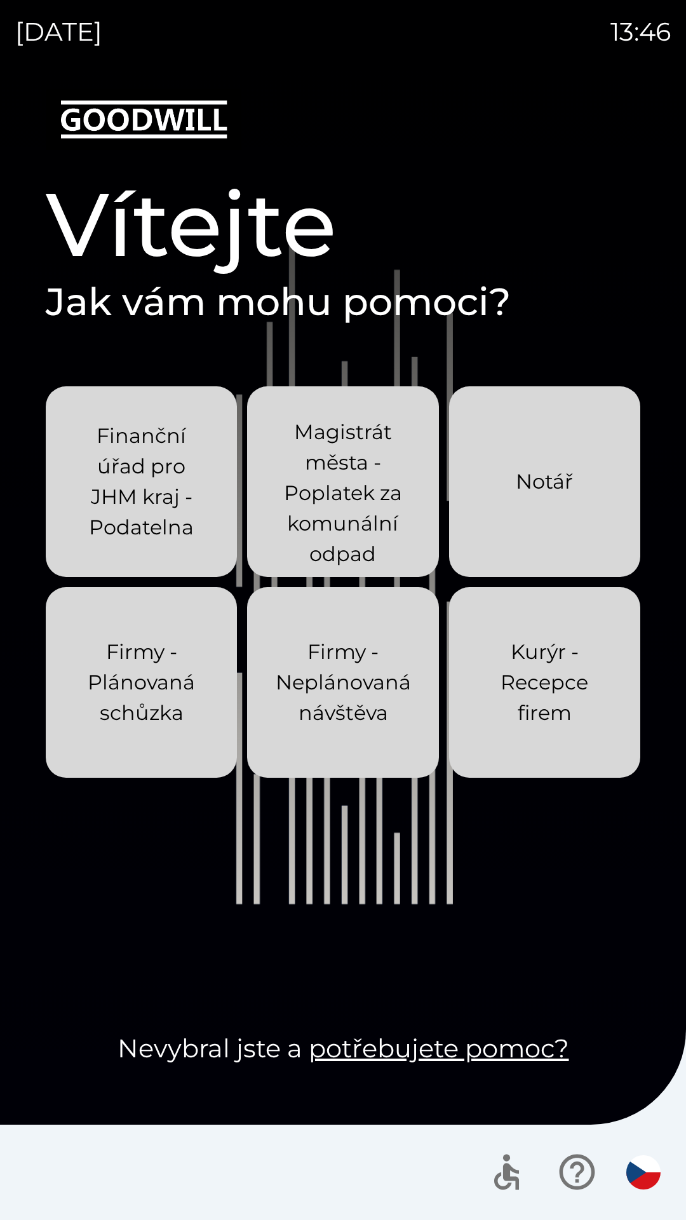
click at [0, 0] on div "[DATE] 13:46 Vítejte Jak vám mohu pomoci? Finanční úřad pro JHM kraj - Podateln…" at bounding box center [343, 610] width 686 height 1220
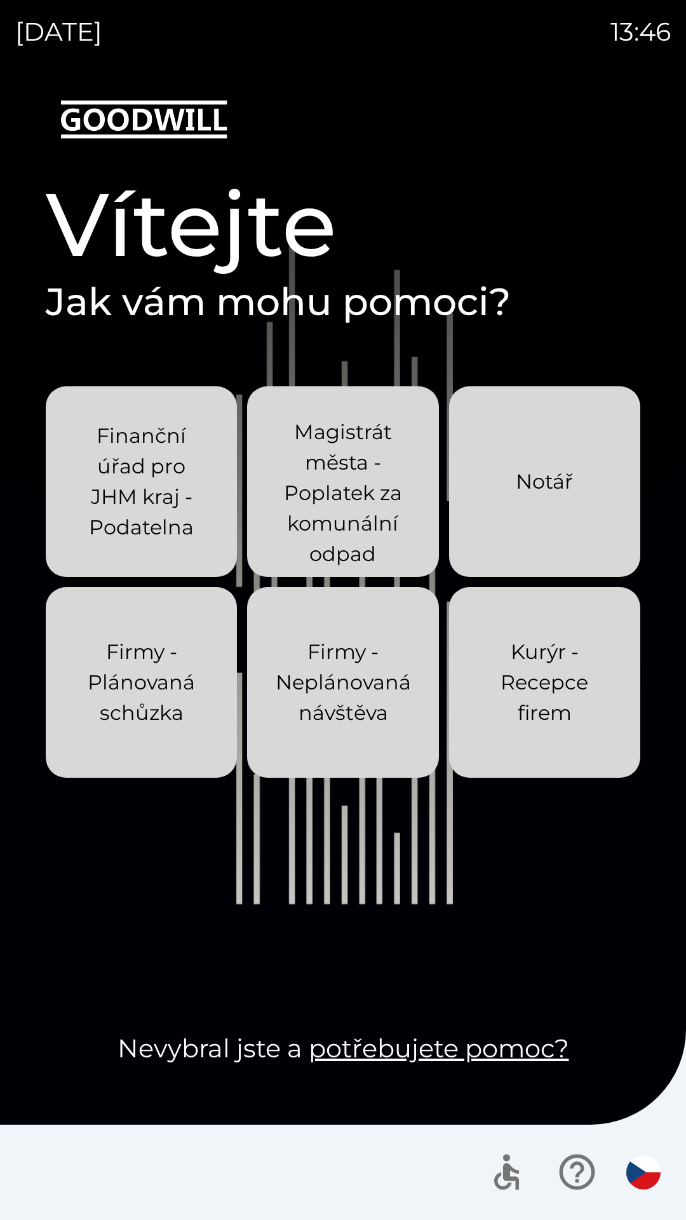
click at [0, 0] on div "[DATE] 13:46 Vítejte Jak vám mohu pomoci? Finanční úřad pro JHM kraj - Podateln…" at bounding box center [343, 610] width 686 height 1220
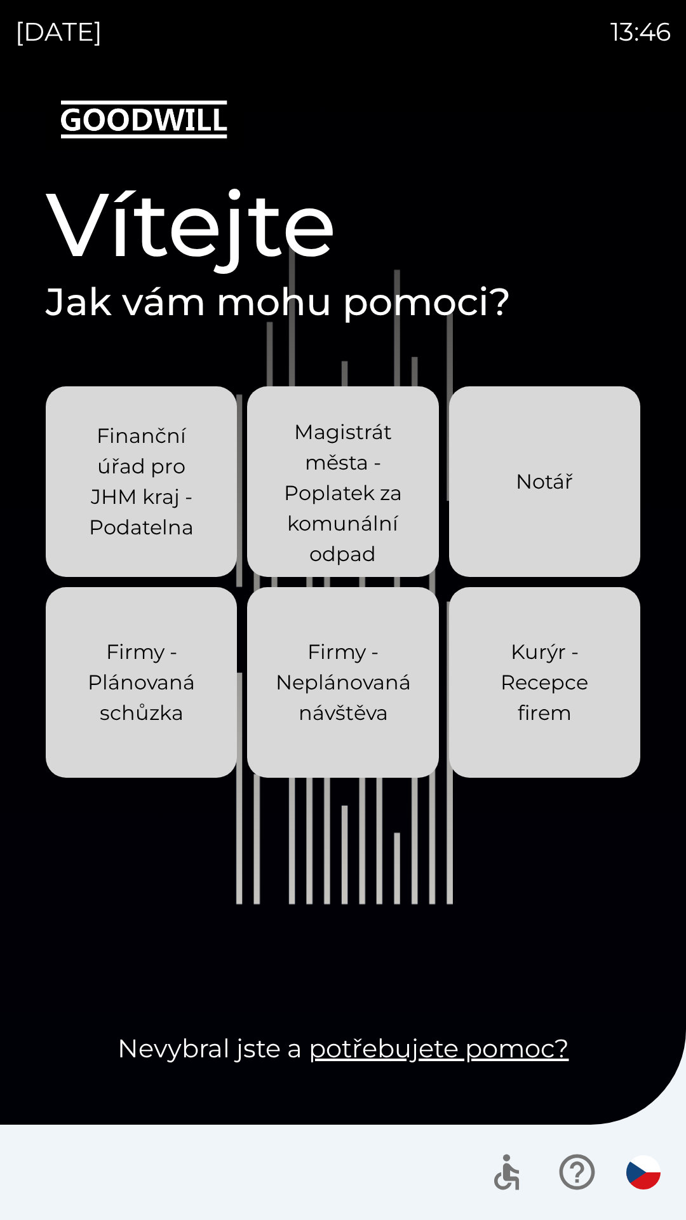
click at [0, 0] on div "[DATE] 13:46 Vítejte Jak vám mohu pomoci? Finanční úřad pro JHM kraj - Podateln…" at bounding box center [343, 610] width 686 height 1220
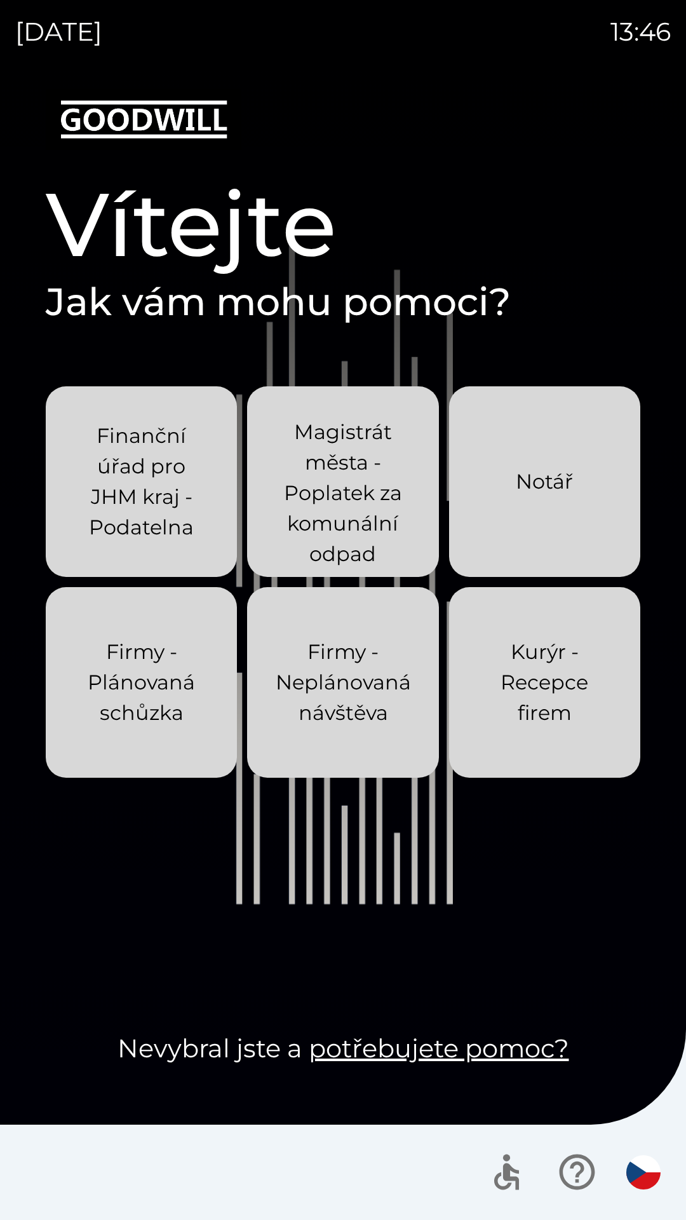
click at [0, 0] on div "[DATE] 13:46 Vítejte Jak vám mohu pomoci? Finanční úřad pro JHM kraj - Podateln…" at bounding box center [343, 610] width 686 height 1220
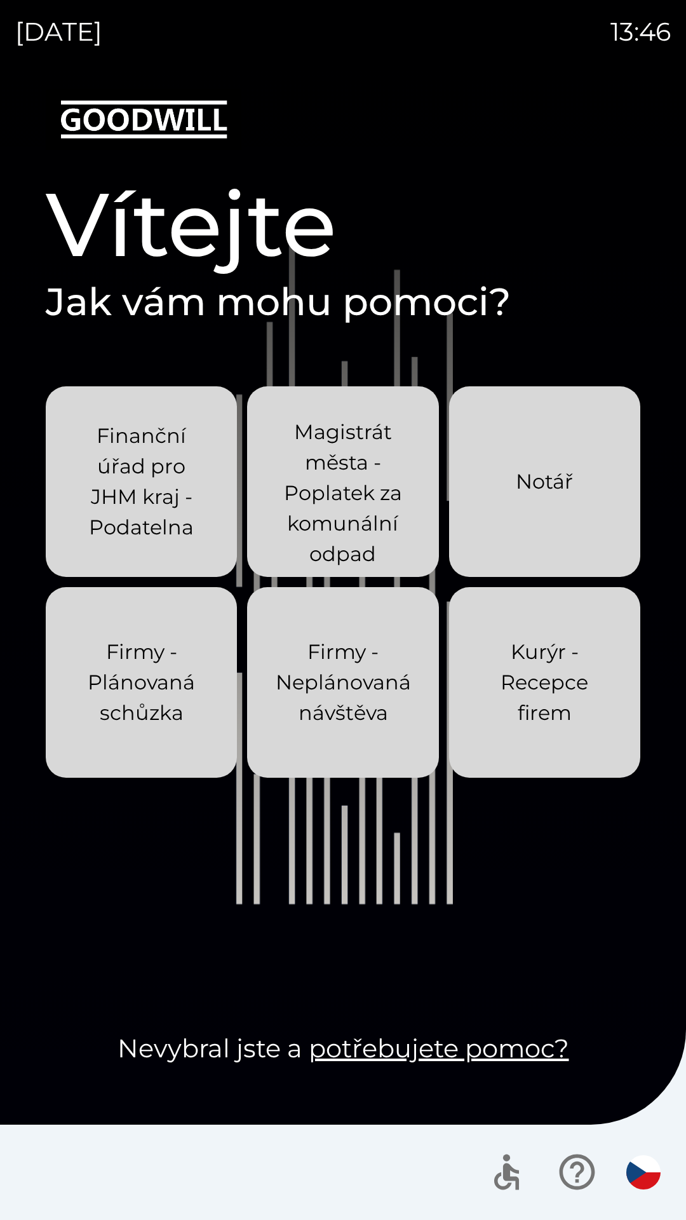
click at [0, 0] on div "[DATE] 13:46 Vítejte Jak vám mohu pomoci? Finanční úřad pro JHM kraj - Podateln…" at bounding box center [343, 610] width 686 height 1220
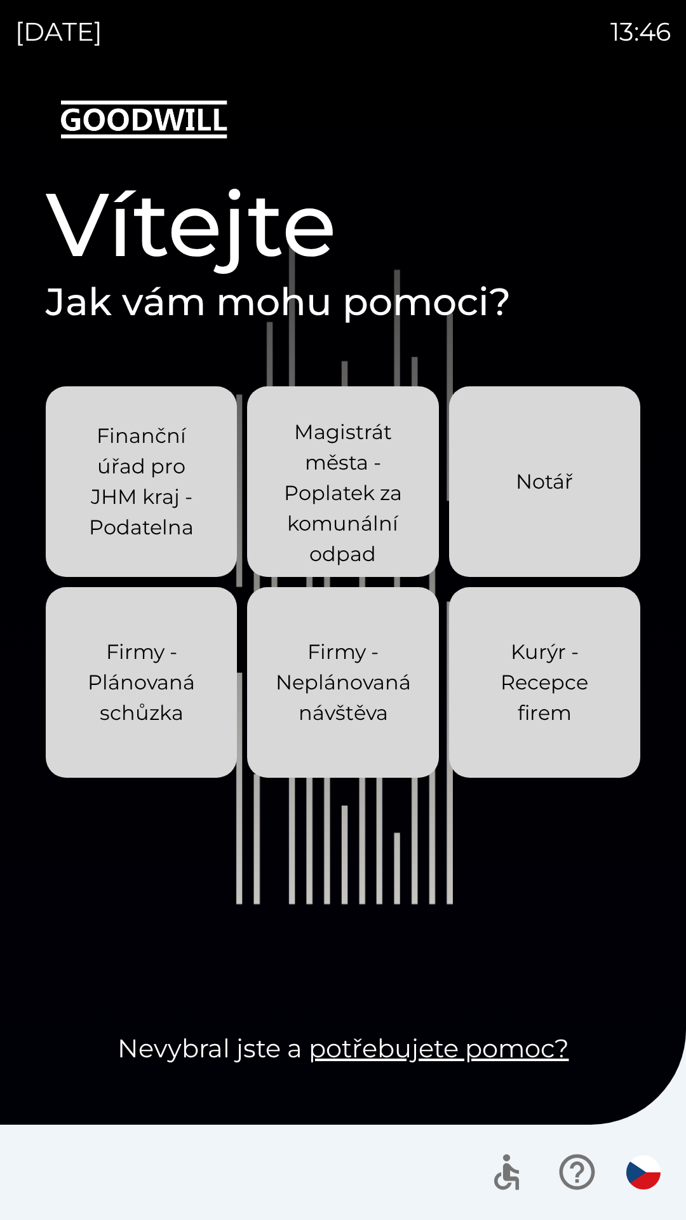
click at [0, 0] on div "[DATE] 13:46 Vítejte Jak vám mohu pomoci? Finanční úřad pro JHM kraj - Podateln…" at bounding box center [343, 610] width 686 height 1220
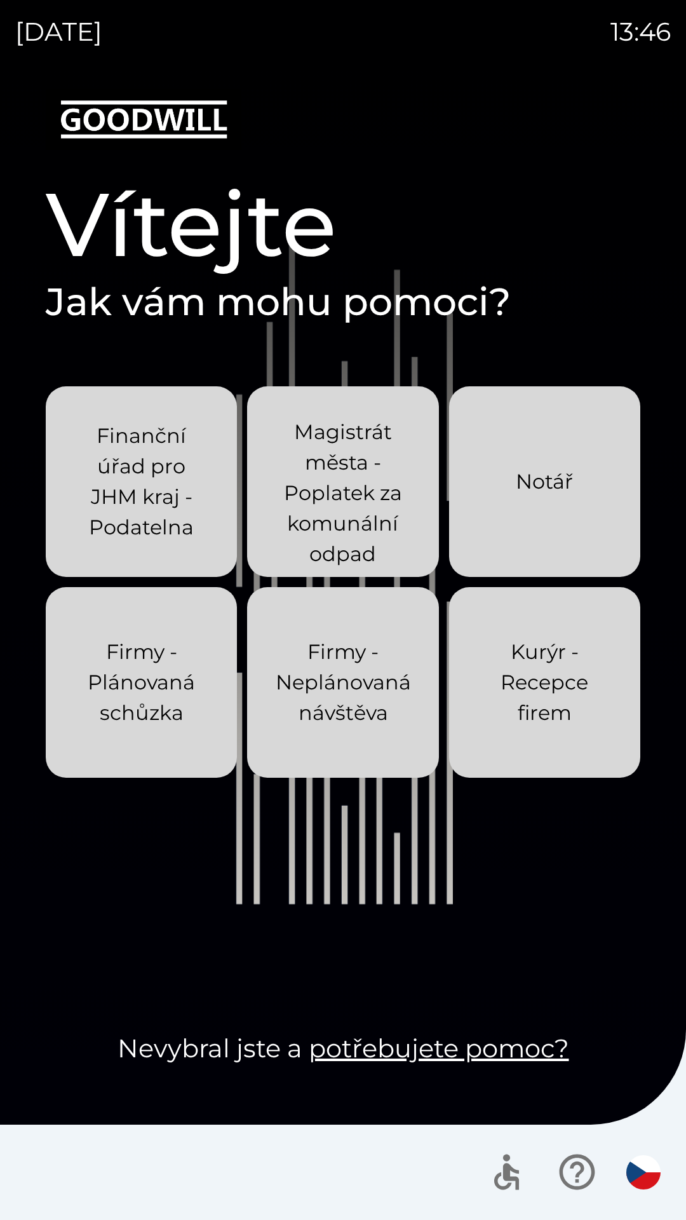
click at [0, 0] on div "[DATE] 13:46 Vítejte Jak vám mohu pomoci? Finanční úřad pro JHM kraj - Podateln…" at bounding box center [343, 610] width 686 height 1220
click at [0, 0] on div "[DATE] 13:48 Vítejte Jak vám mohu pomoci? Finanční úřad pro JHM kraj - Podateln…" at bounding box center [343, 610] width 686 height 1220
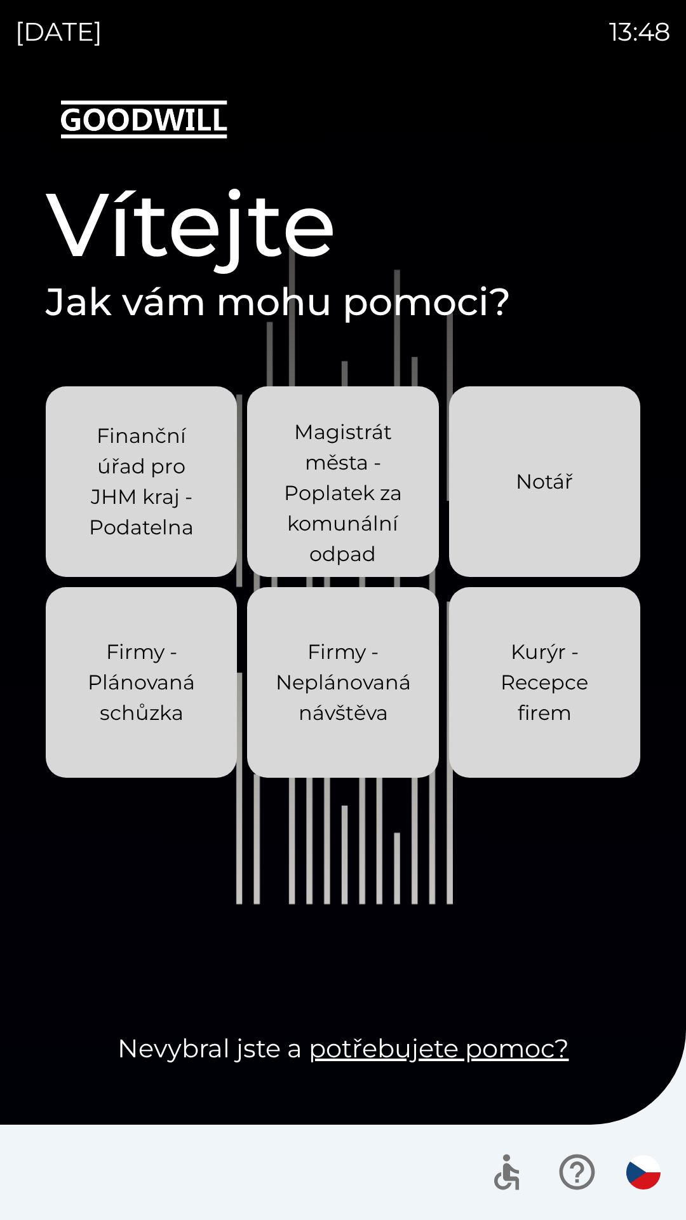
click at [0, 0] on div "[DATE] 13:48 Vítejte Jak vám mohu pomoci? Finanční úřad pro JHM kraj - Podateln…" at bounding box center [343, 610] width 686 height 1220
click at [0, 0] on div "[DATE] 13:49 Vítejte Jak vám mohu pomoci? Finanční úřad pro JHM kraj - Podateln…" at bounding box center [343, 610] width 686 height 1220
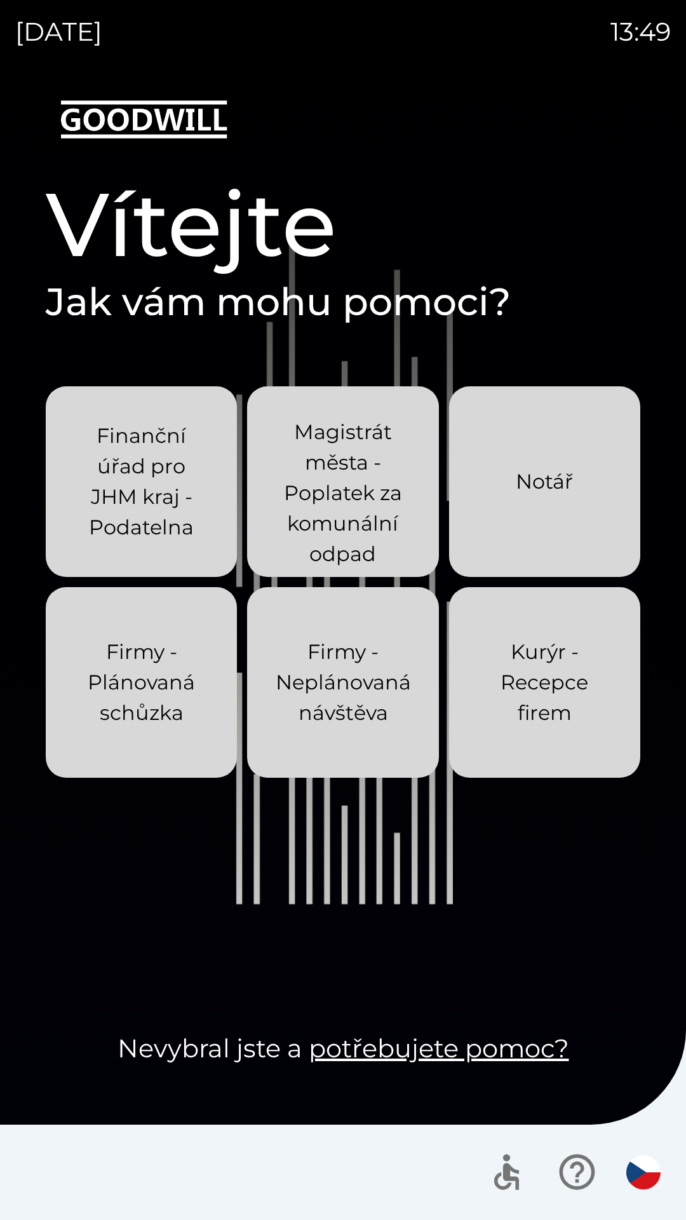
click at [0, 0] on div "[DATE] 13:49 Vítejte Jak vám mohu pomoci? Finanční úřad pro JHM kraj - Podateln…" at bounding box center [343, 610] width 686 height 1220
click at [0, 0] on div "[DATE] 13:51 Vítejte Jak vám mohu pomoci? Finanční úřad pro JHM kraj - Podateln…" at bounding box center [343, 610] width 686 height 1220
click at [0, 0] on div "[DATE] 13:56 Vítejte Jak vám mohu pomoci? Finanční úřad pro JHM kraj - Podateln…" at bounding box center [343, 610] width 686 height 1220
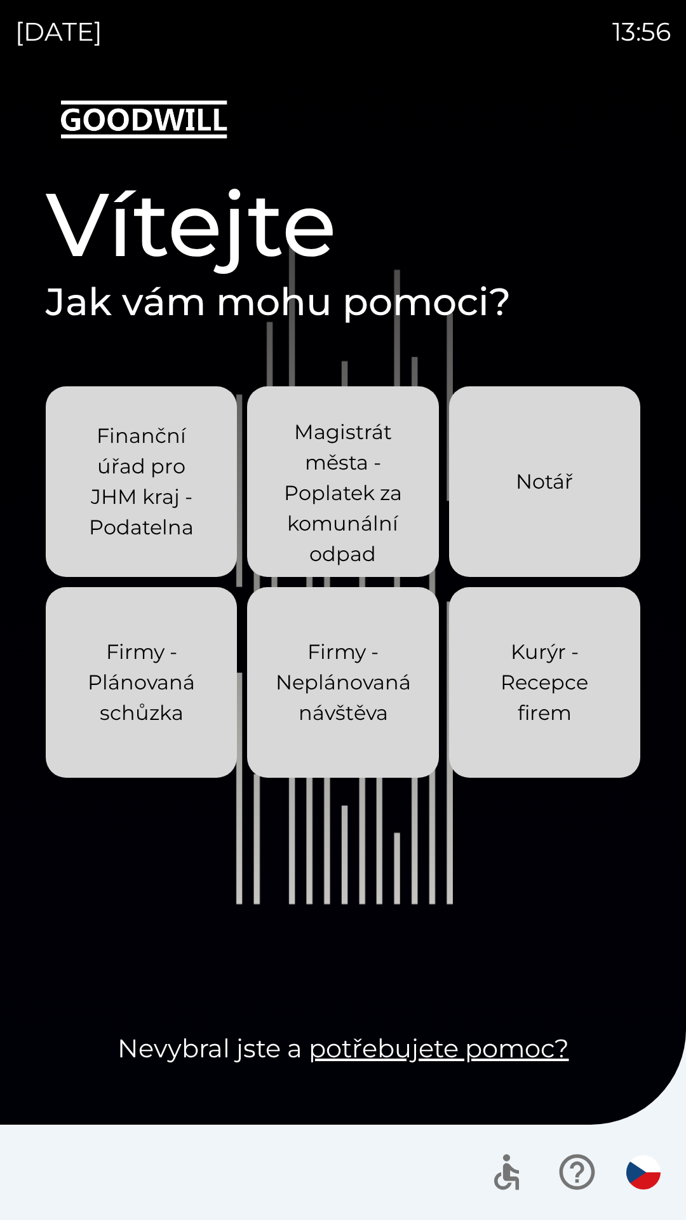
click at [0, 0] on div "[DATE] 13:56 Vítejte Jak vám mohu pomoci? Finanční úřad pro JHM kraj - Podateln…" at bounding box center [343, 610] width 686 height 1220
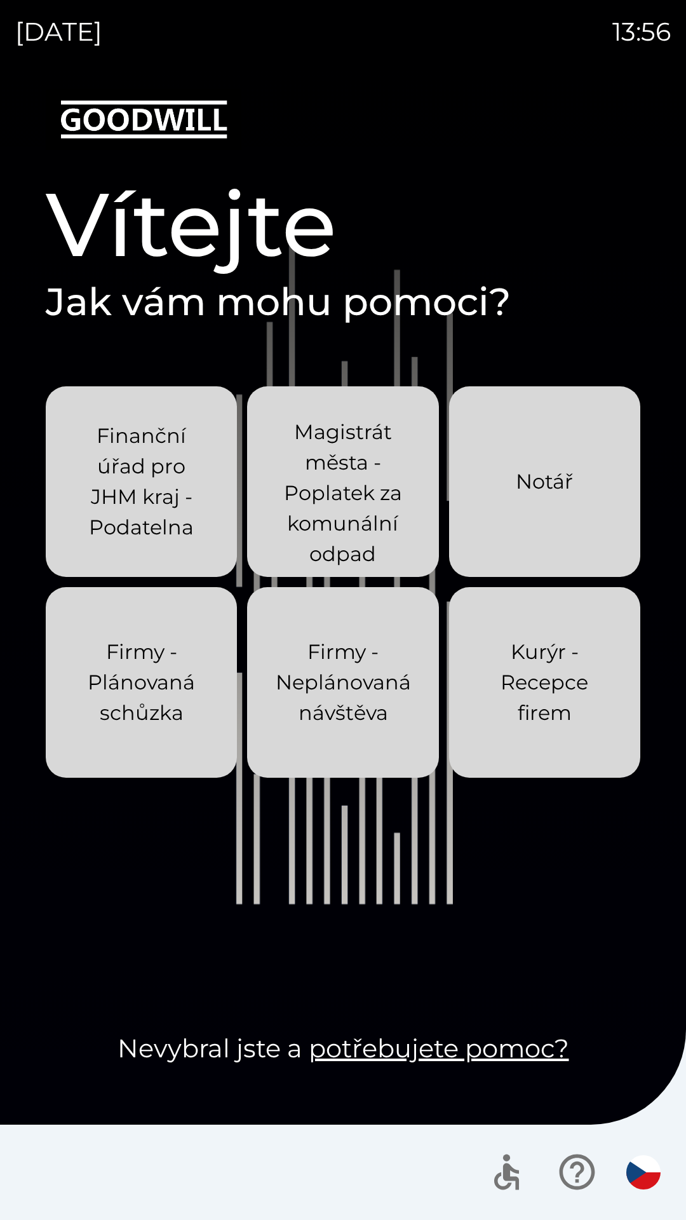
click at [0, 0] on div "[DATE] 13:56 Vítejte Jak vám mohu pomoci? Finanční úřad pro JHM kraj - Podateln…" at bounding box center [343, 610] width 686 height 1220
click at [0, 0] on div "[DATE] 13:57 Vítejte Jak vám mohu pomoci? Finanční úřad pro JHM kraj - Podateln…" at bounding box center [343, 610] width 686 height 1220
click at [0, 0] on div "[DATE] 13:58 Vítejte Jak vám mohu pomoci? Finanční úřad pro JHM kraj - Podateln…" at bounding box center [343, 610] width 686 height 1220
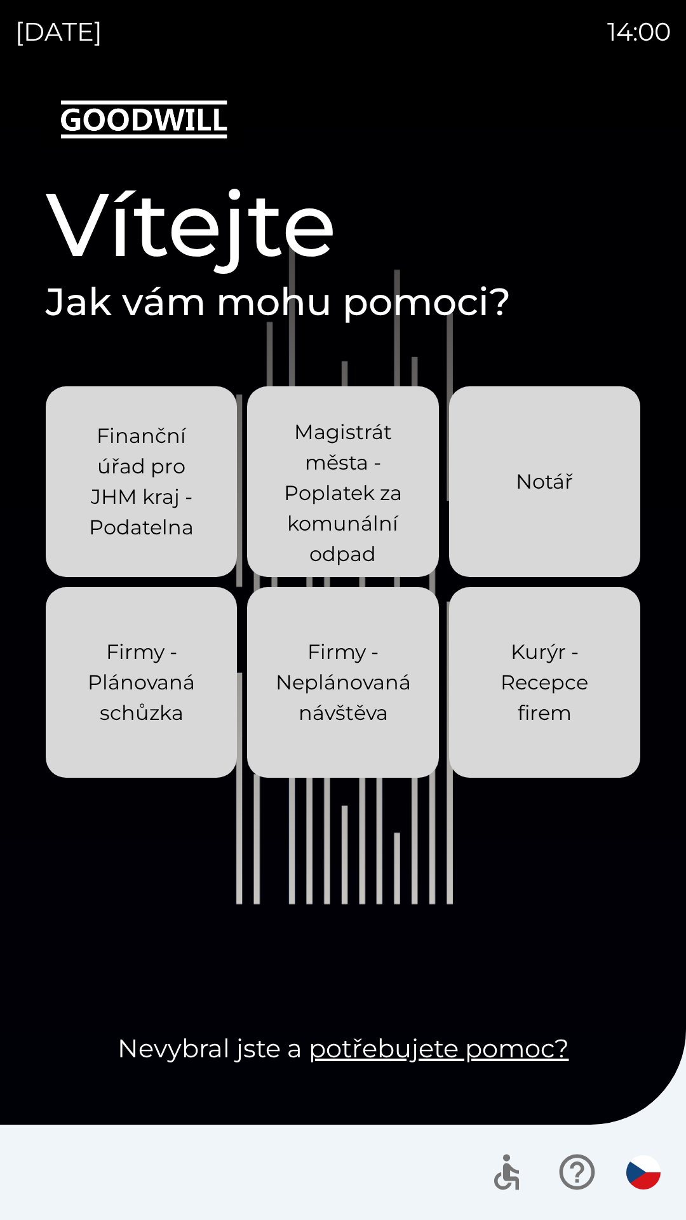
click at [0, 0] on div "[DATE] 14:00 Vítejte Jak vám mohu pomoci? Finanční úřad pro JHM kraj - Podateln…" at bounding box center [343, 610] width 686 height 1220
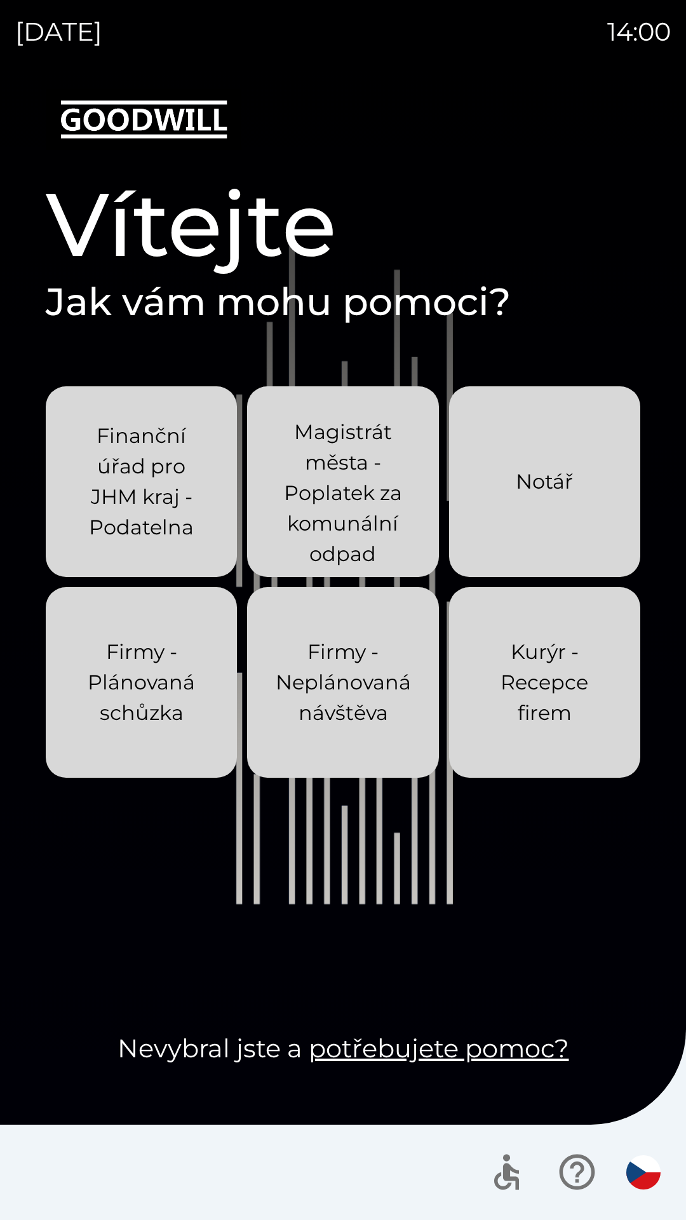
click at [0, 0] on div "[DATE] 14:00 Vítejte Jak vám mohu pomoci? Finanční úřad pro JHM kraj - Podateln…" at bounding box center [343, 610] width 686 height 1220
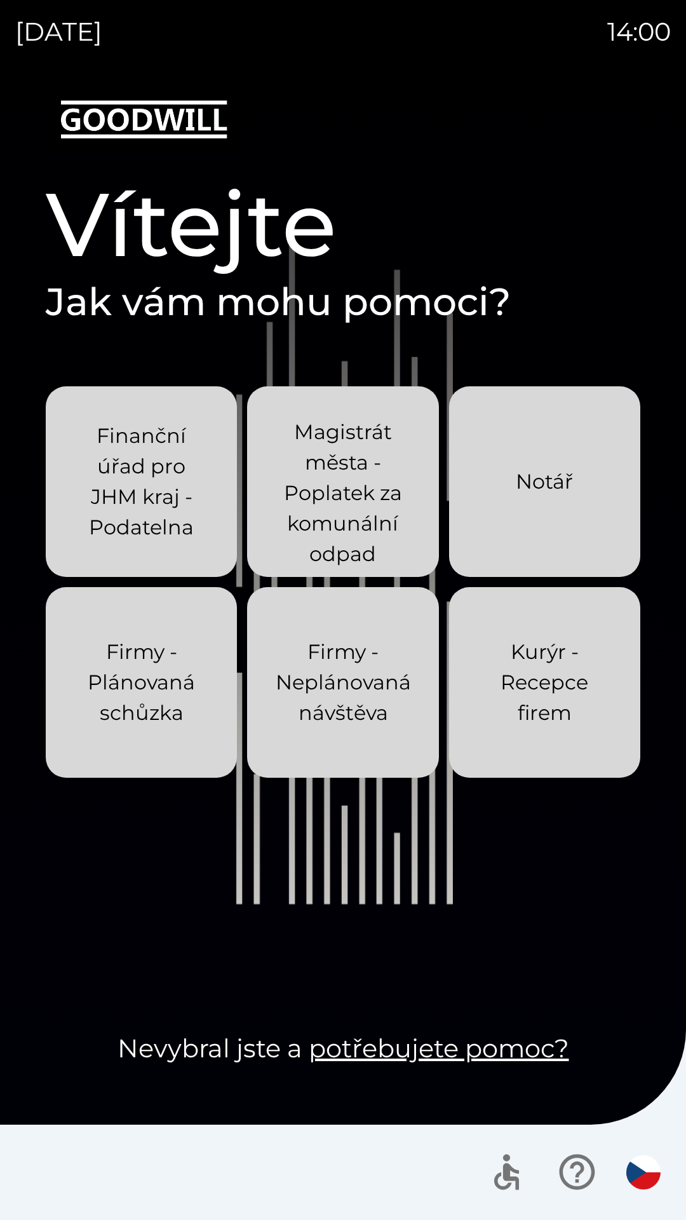
click at [0, 0] on div "[DATE] 14:00 Vítejte Jak vám mohu pomoci? Finanční úřad pro JHM kraj - Podateln…" at bounding box center [343, 610] width 686 height 1220
click at [0, 0] on div "[DATE] 14:01 Vítejte Jak vám mohu pomoci? Finanční úřad pro JHM kraj - Podateln…" at bounding box center [343, 610] width 686 height 1220
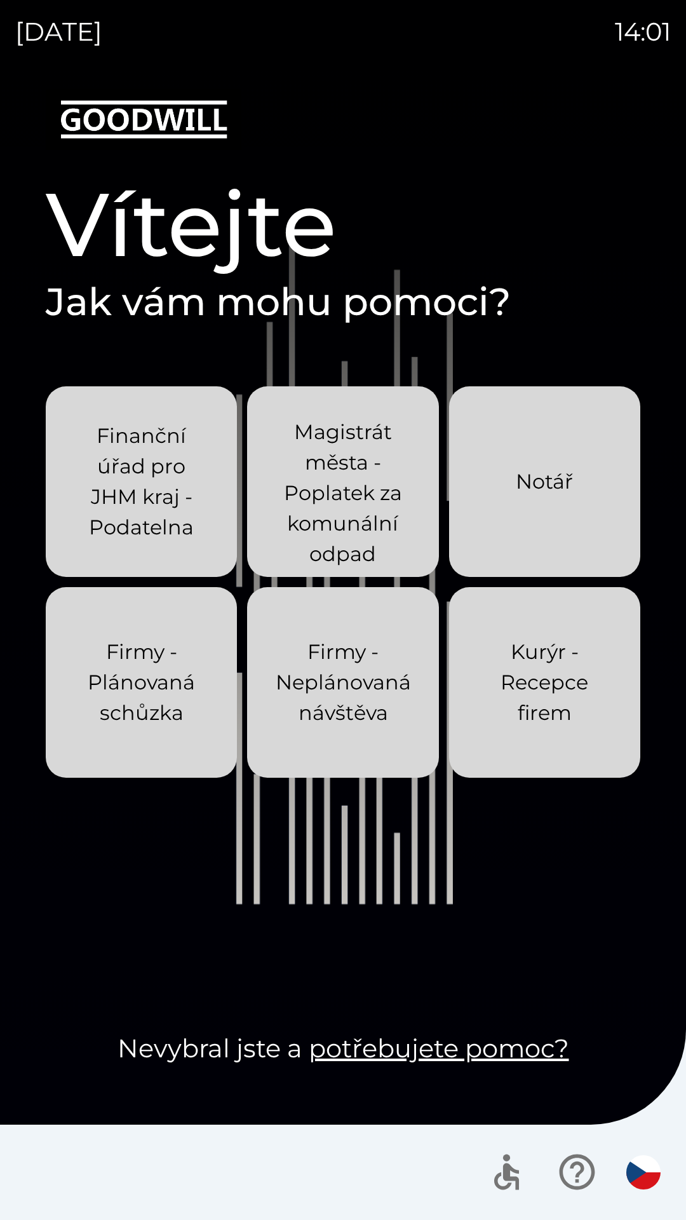
click at [0, 0] on div "[DATE] 14:01 Vítejte Jak vám mohu pomoci? Finanční úřad pro JHM kraj - Podateln…" at bounding box center [343, 610] width 686 height 1220
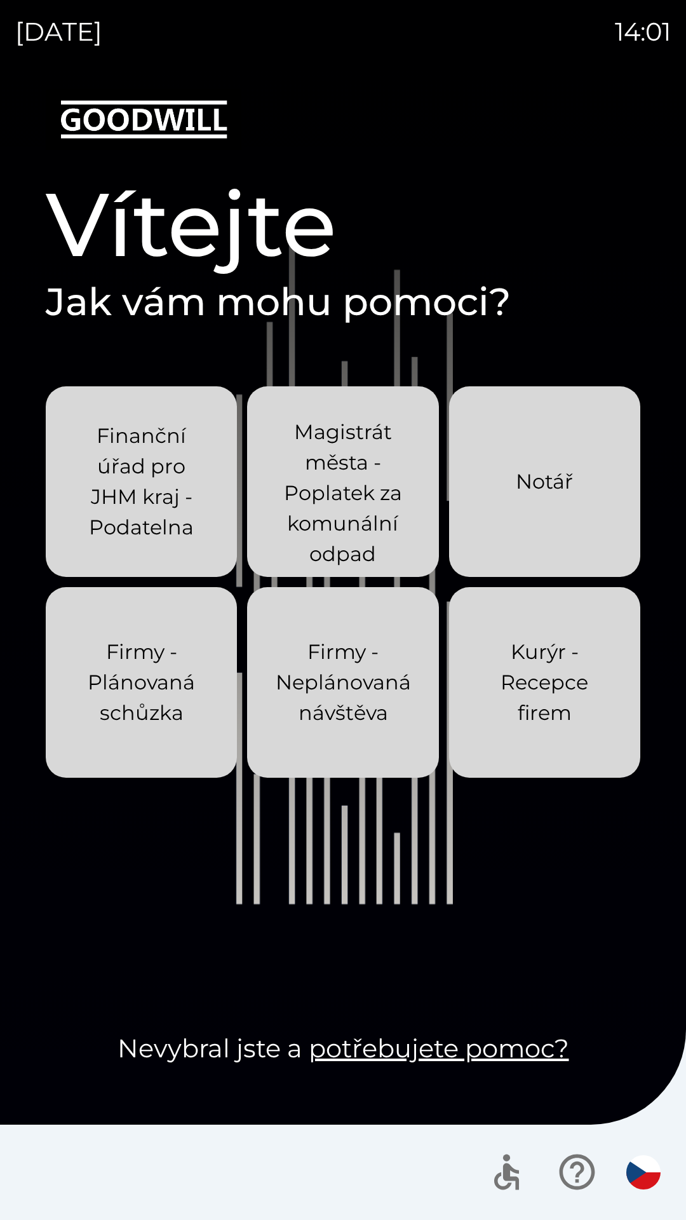
click at [0, 0] on div "[DATE] 14:01 Vítejte Jak vám mohu pomoci? Finanční úřad pro JHM kraj - Podateln…" at bounding box center [343, 610] width 686 height 1220
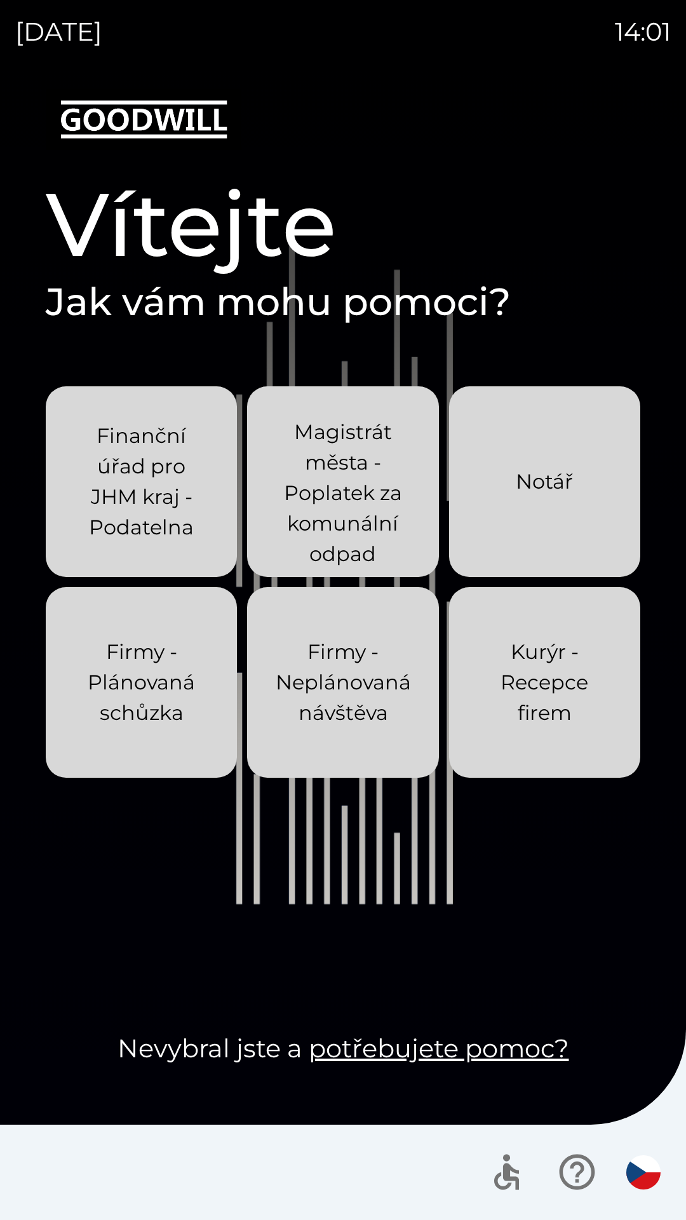
click at [0, 0] on div "[DATE] 14:01 Vítejte Jak vám mohu pomoci? Finanční úřad pro JHM kraj - Podateln…" at bounding box center [343, 610] width 686 height 1220
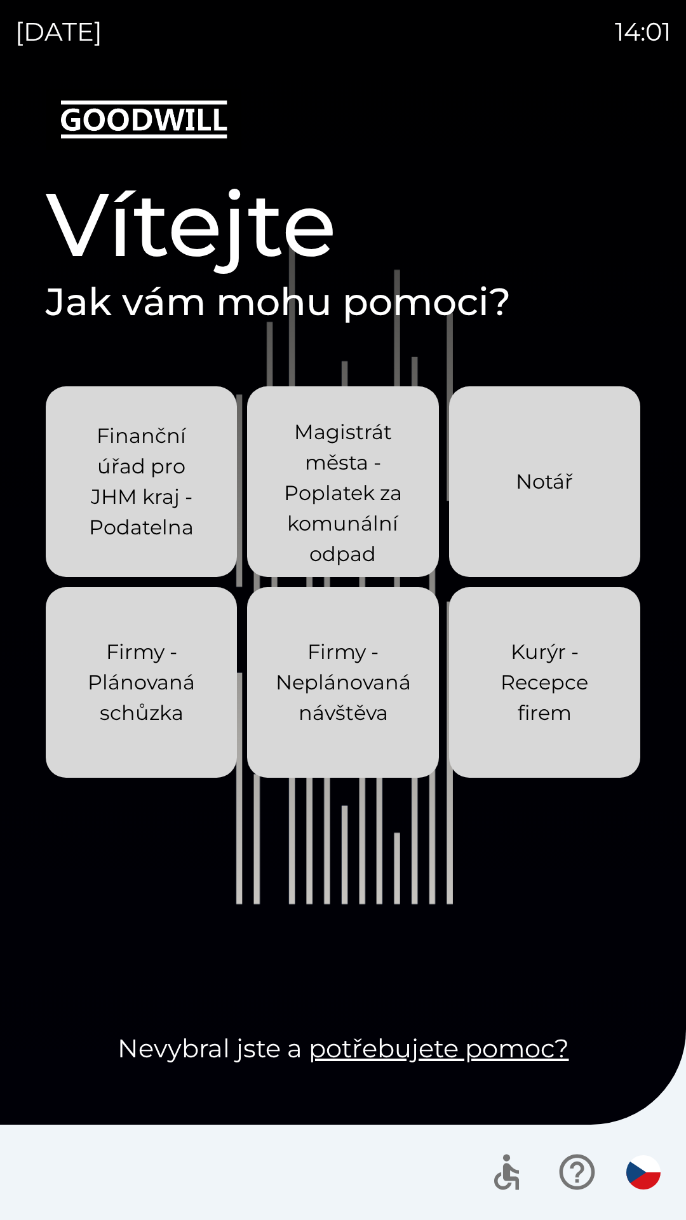
click at [0, 0] on div "[DATE] 14:01 Vítejte Jak vám mohu pomoci? Finanční úřad pro JHM kraj - Podateln…" at bounding box center [343, 610] width 686 height 1220
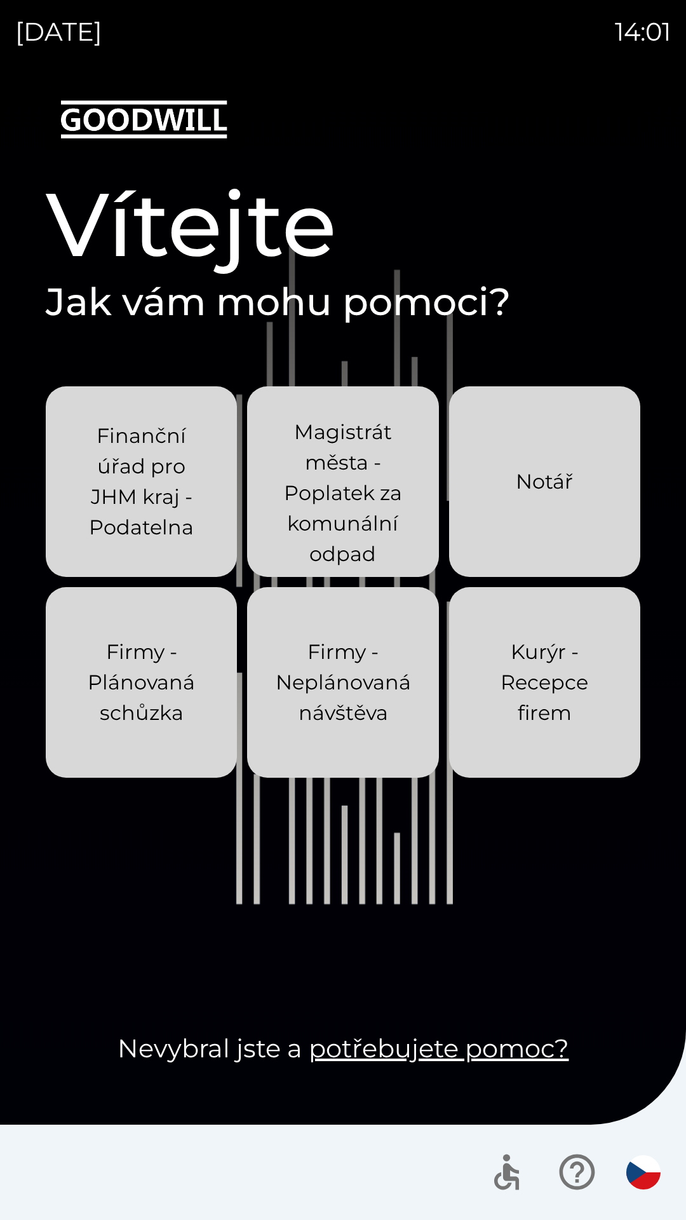
click at [0, 0] on div "[DATE] 14:01 Vítejte Jak vám mohu pomoci? Finanční úřad pro JHM kraj - Podateln…" at bounding box center [343, 610] width 686 height 1220
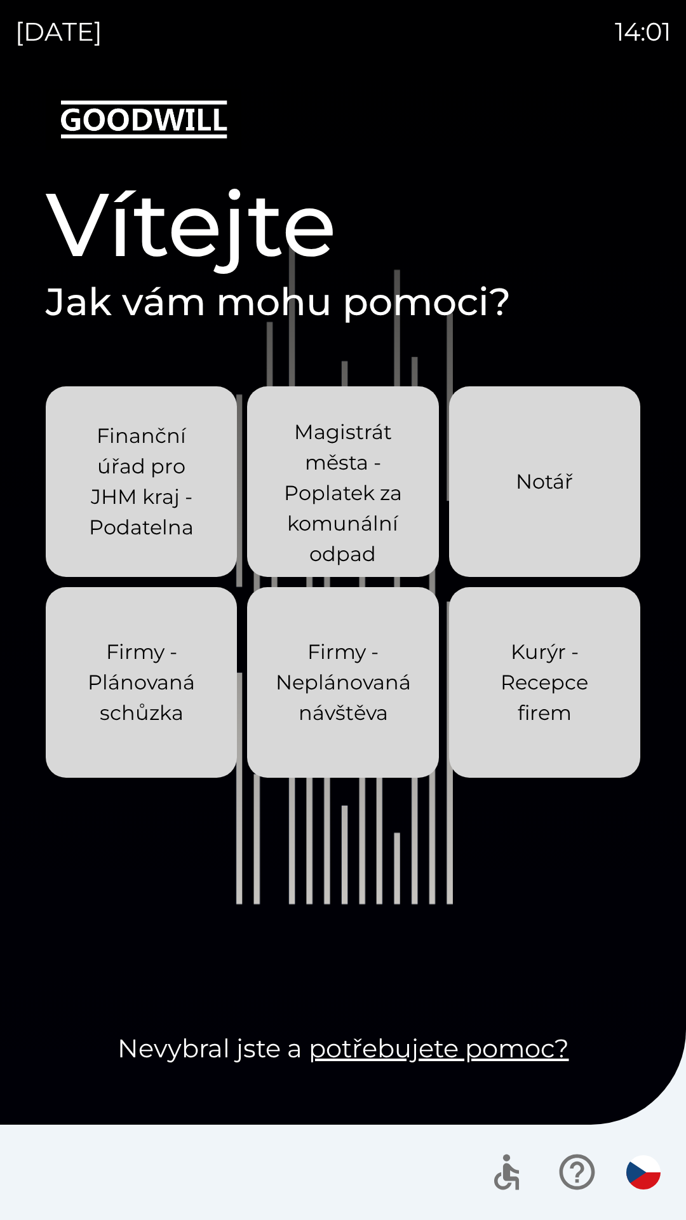
click at [0, 0] on div "[DATE] 14:01 Vítejte Jak vám mohu pomoci? Finanční úřad pro JHM kraj - Podateln…" at bounding box center [343, 610] width 686 height 1220
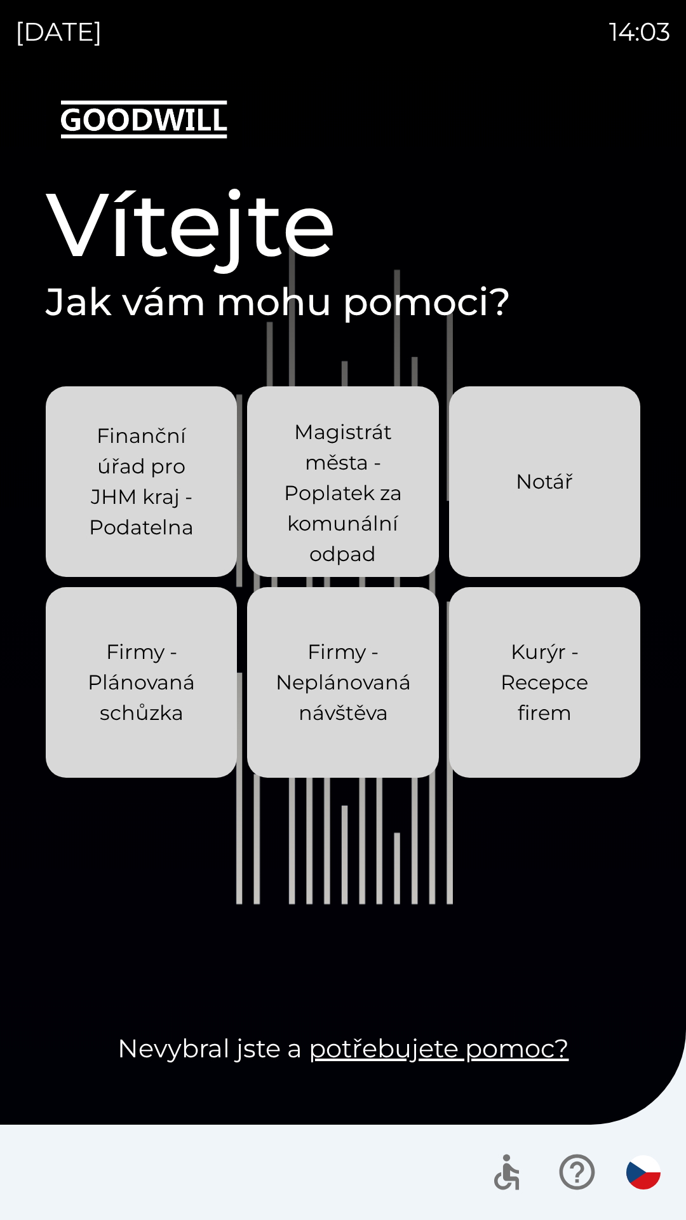
click at [0, 0] on div "[DATE] 14:03 Vítejte Jak vám mohu pomoci? Finanční úřad pro JHM kraj - Podateln…" at bounding box center [343, 610] width 686 height 1220
click at [0, 0] on div "[DATE] 14:04 Vítejte Jak vám mohu pomoci? Finanční úřad pro JHM kraj - Podateln…" at bounding box center [343, 610] width 686 height 1220
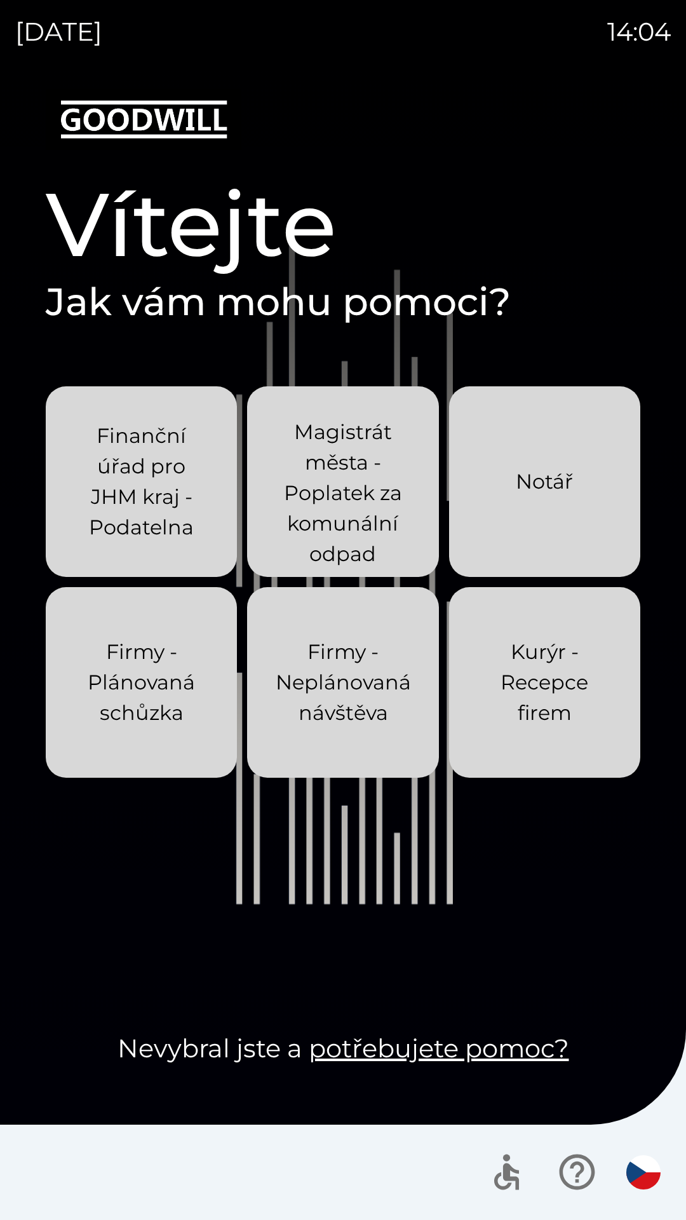
click at [0, 0] on div "[DATE] 14:04 Vítejte Jak vám mohu pomoci? Finanční úřad pro JHM kraj - Podateln…" at bounding box center [343, 610] width 686 height 1220
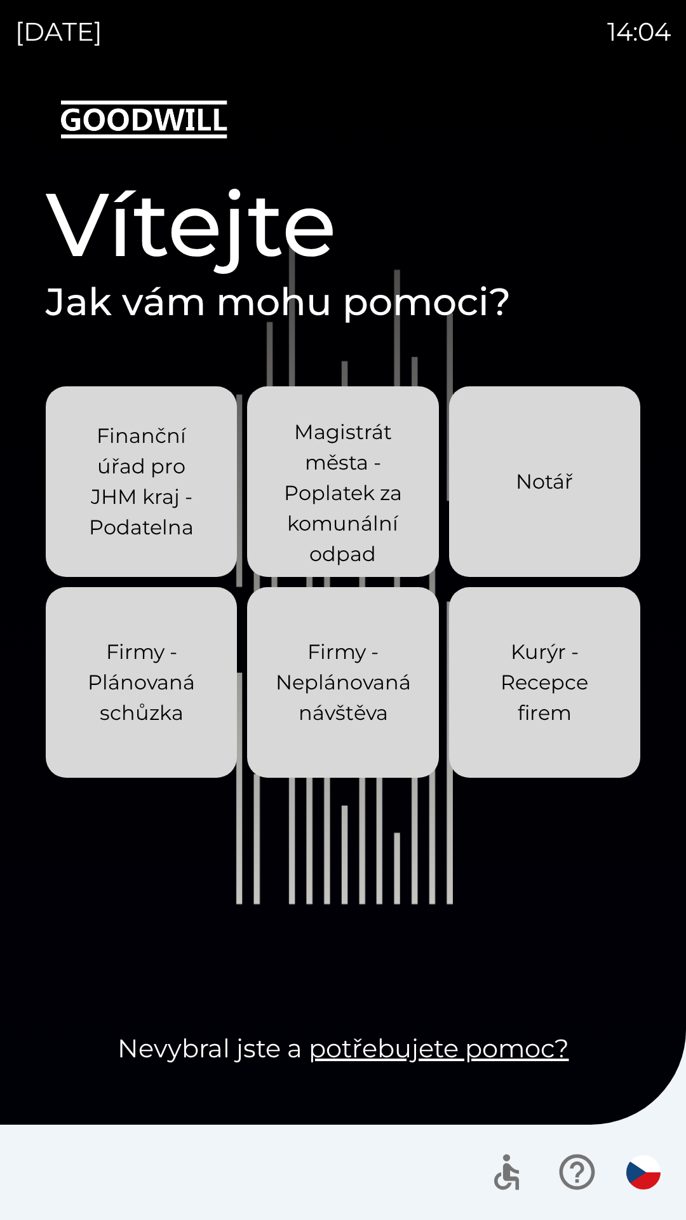
click at [0, 0] on div "[DATE] 14:04 Vítejte Jak vám mohu pomoci? Finanční úřad pro JHM kraj - Podateln…" at bounding box center [343, 610] width 686 height 1220
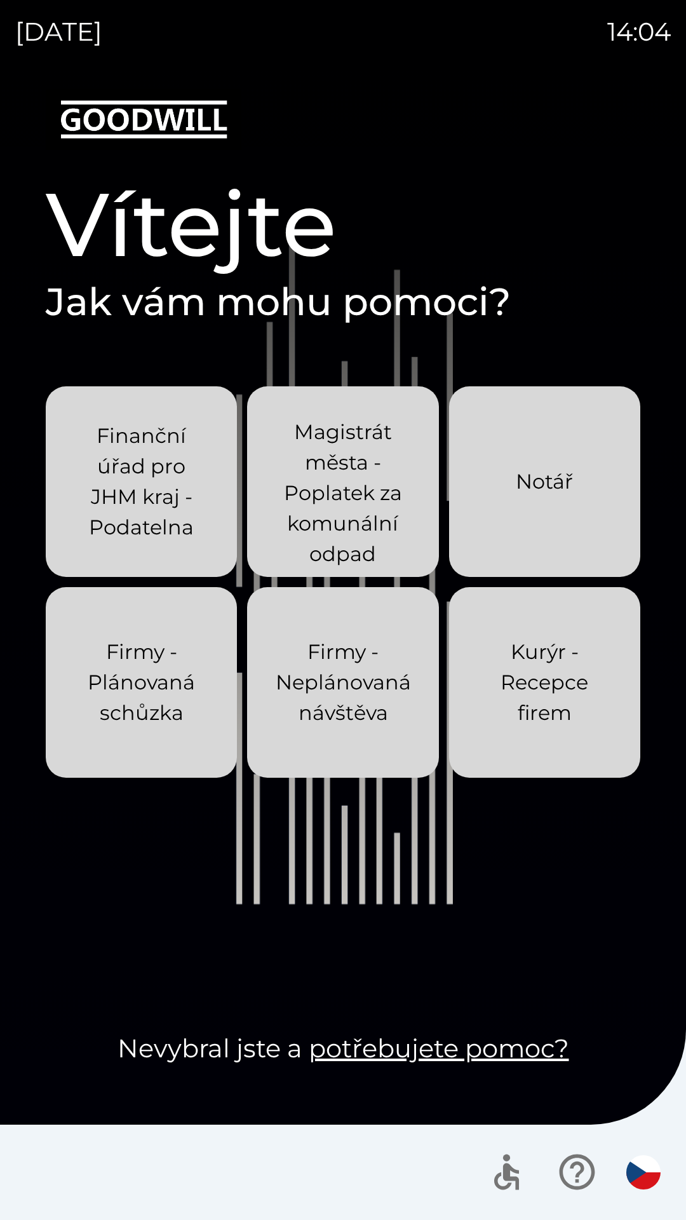
click at [0, 0] on div "[DATE] 14:04 Vítejte Jak vám mohu pomoci? Finanční úřad pro JHM kraj - Podateln…" at bounding box center [343, 610] width 686 height 1220
click at [0, 0] on div "[DATE] 14:05 Vítejte Jak vám mohu pomoci? Finanční úřad pro JHM kraj - Podateln…" at bounding box center [343, 610] width 686 height 1220
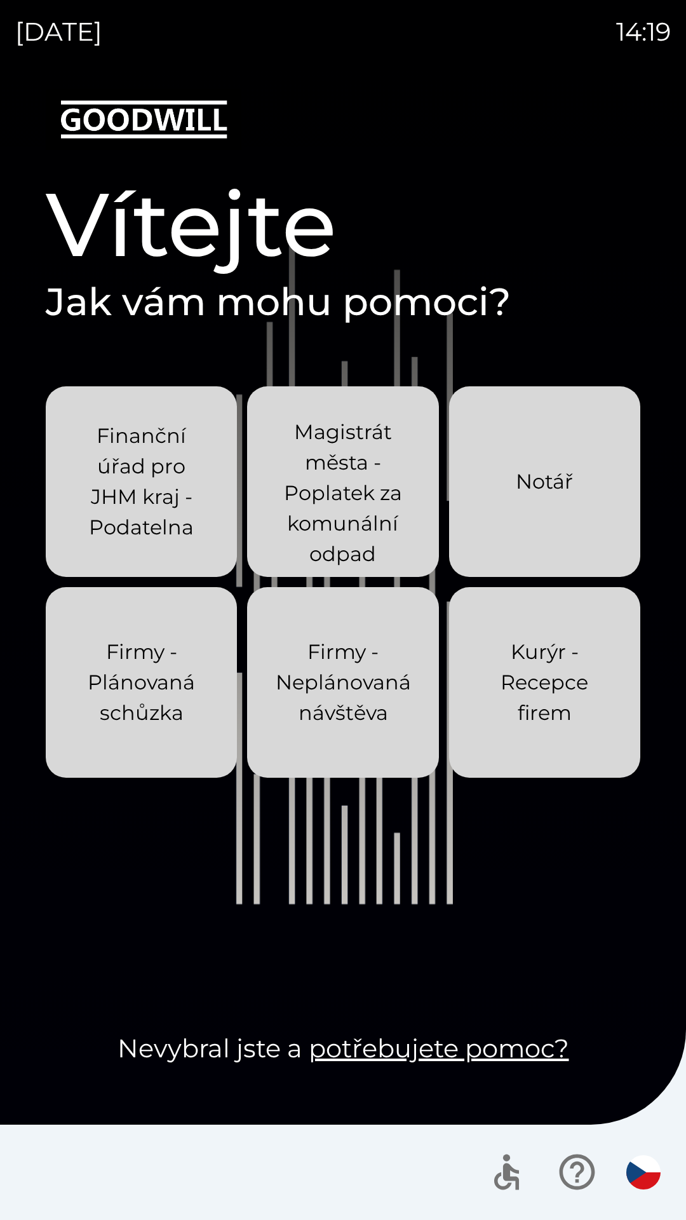
click at [156, 445] on p "Finanční úřad pro JHM kraj - Podatelna" at bounding box center [141, 482] width 130 height 122
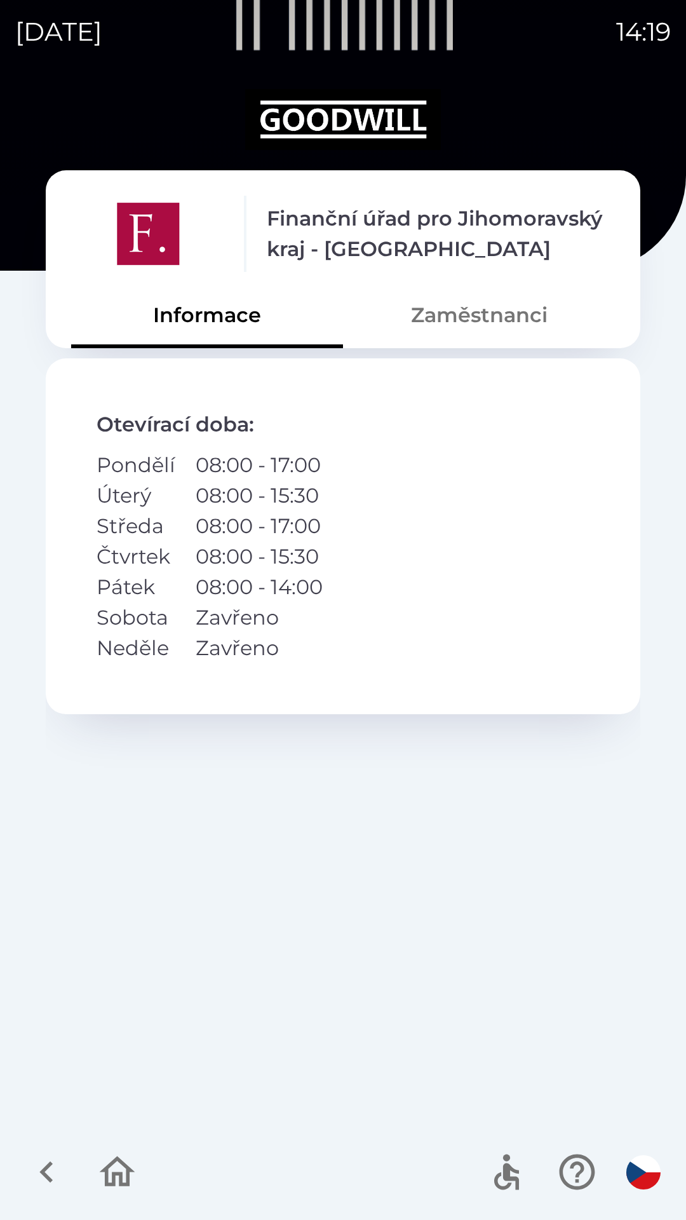
click at [114, 1170] on icon "button" at bounding box center [117, 1172] width 43 height 43
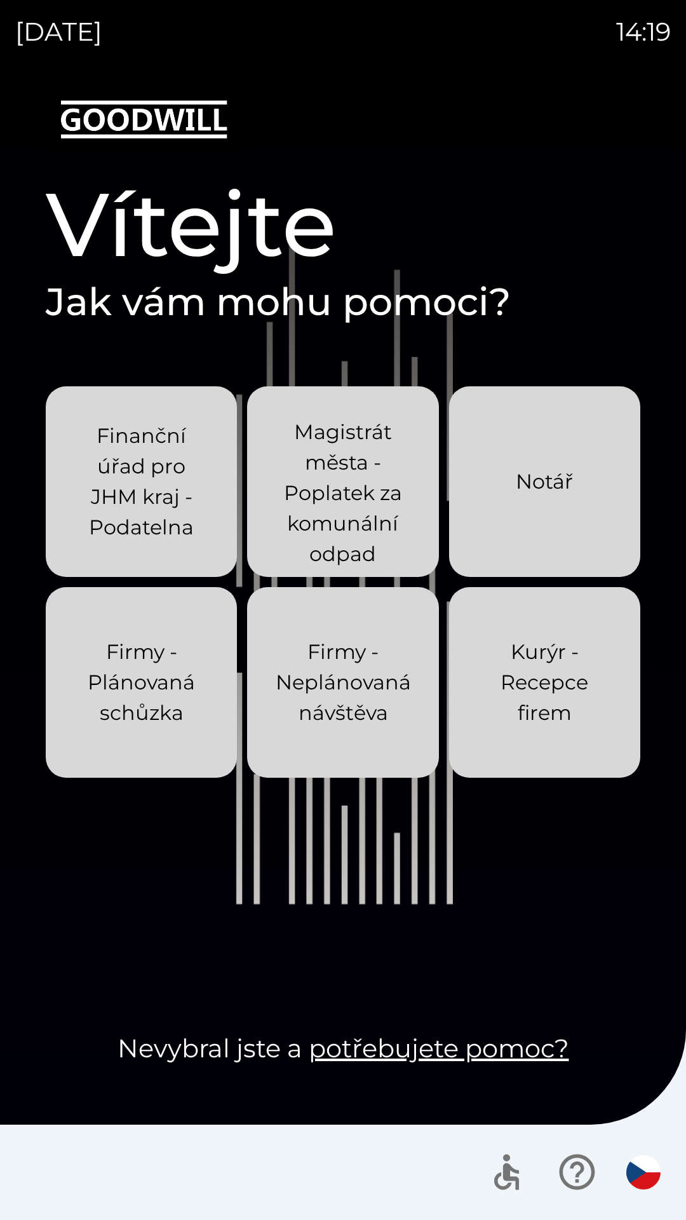
click at [481, 459] on button "Notář" at bounding box center [544, 481] width 191 height 191
click at [0, 0] on div "[DATE] 14:37 Vítejte Jak vám mohu pomoci? Finanční úřad pro JHM kraj - Podateln…" at bounding box center [343, 610] width 686 height 1220
click at [76, 440] on p "Finanční úřad pro JHM kraj - Podatelna" at bounding box center [141, 482] width 130 height 122
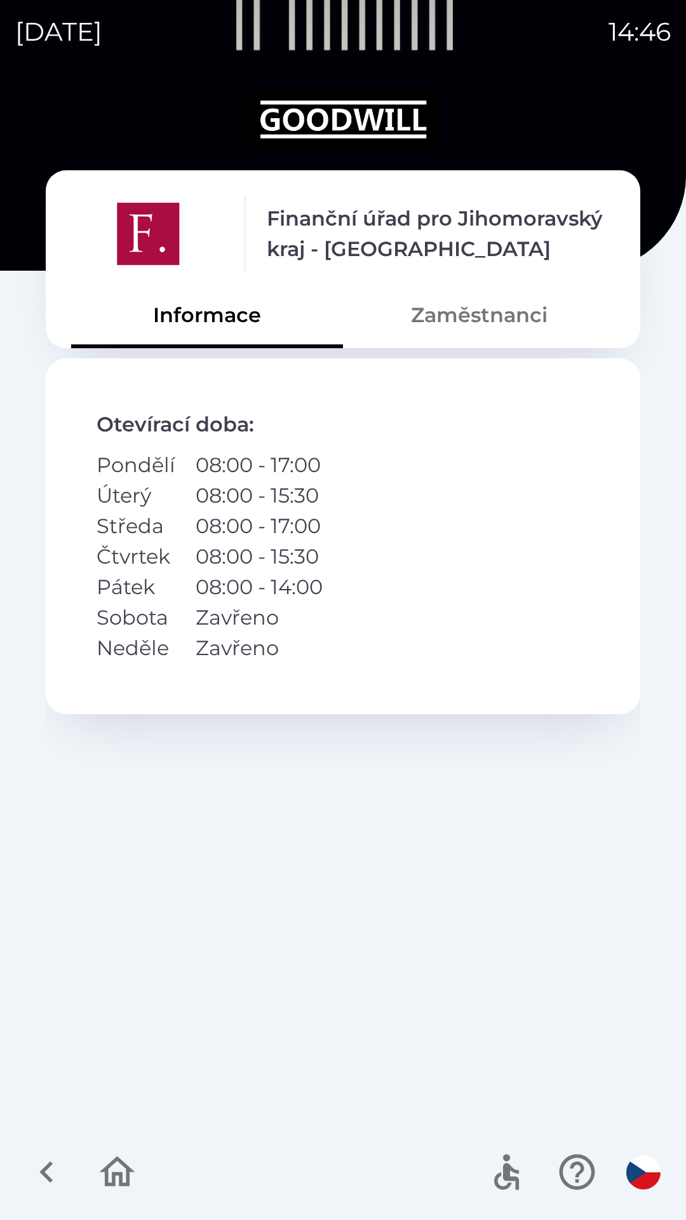
click at [125, 1168] on icon "button" at bounding box center [117, 1172] width 43 height 43
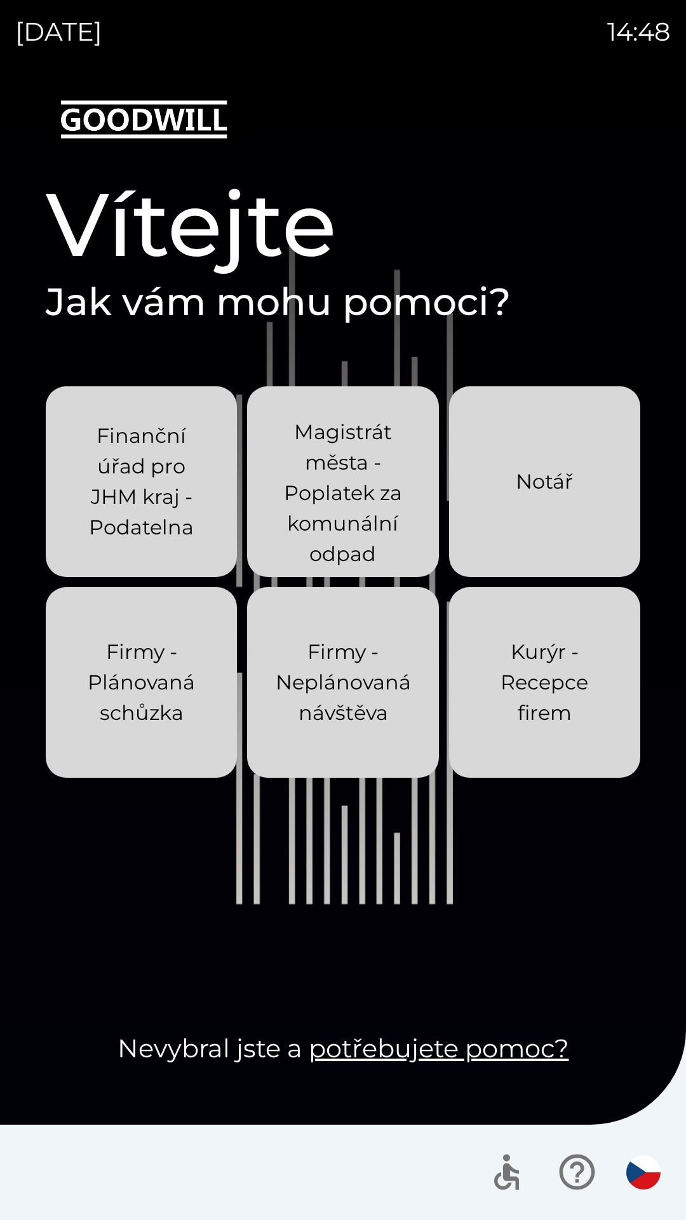
click at [0, 0] on div "[DATE] 14:48 Vítejte Jak vám mohu pomoci? Finanční úřad pro JHM kraj - Podateln…" at bounding box center [343, 610] width 686 height 1220
click at [0, 0] on div "[DATE] 14:49 Vítejte Jak vám mohu pomoci? Finanční úřad pro JHM kraj - Podateln…" at bounding box center [343, 610] width 686 height 1220
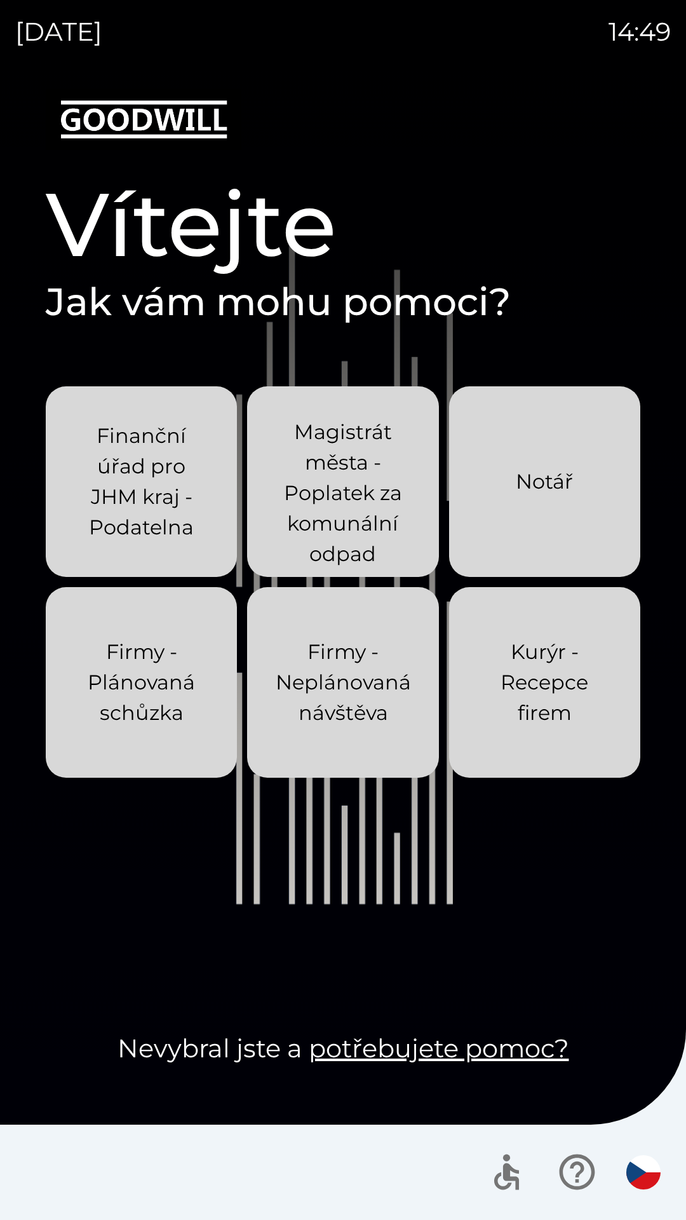
click at [0, 0] on div "[DATE] 14:49 Vítejte Jak vám mohu pomoci? Finanční úřad pro JHM kraj - Podateln…" at bounding box center [343, 610] width 686 height 1220
